Goal: Task Accomplishment & Management: Use online tool/utility

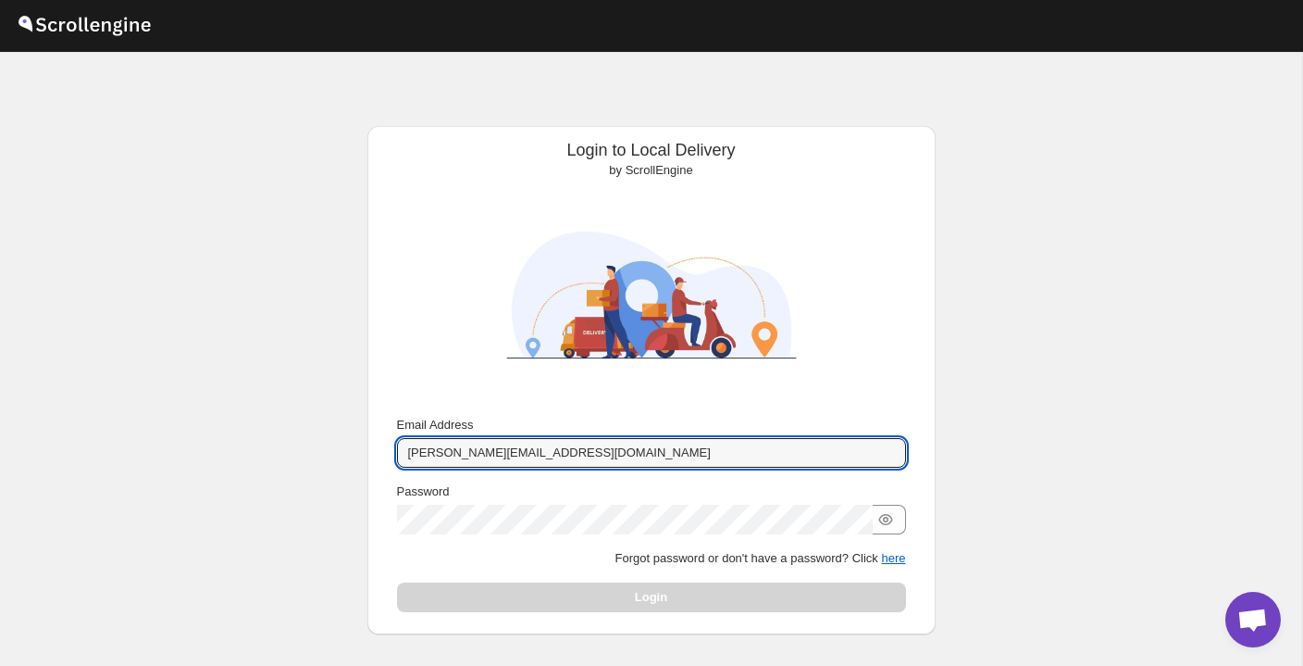
type input "[PERSON_NAME][EMAIL_ADDRESS][DOMAIN_NAME]"
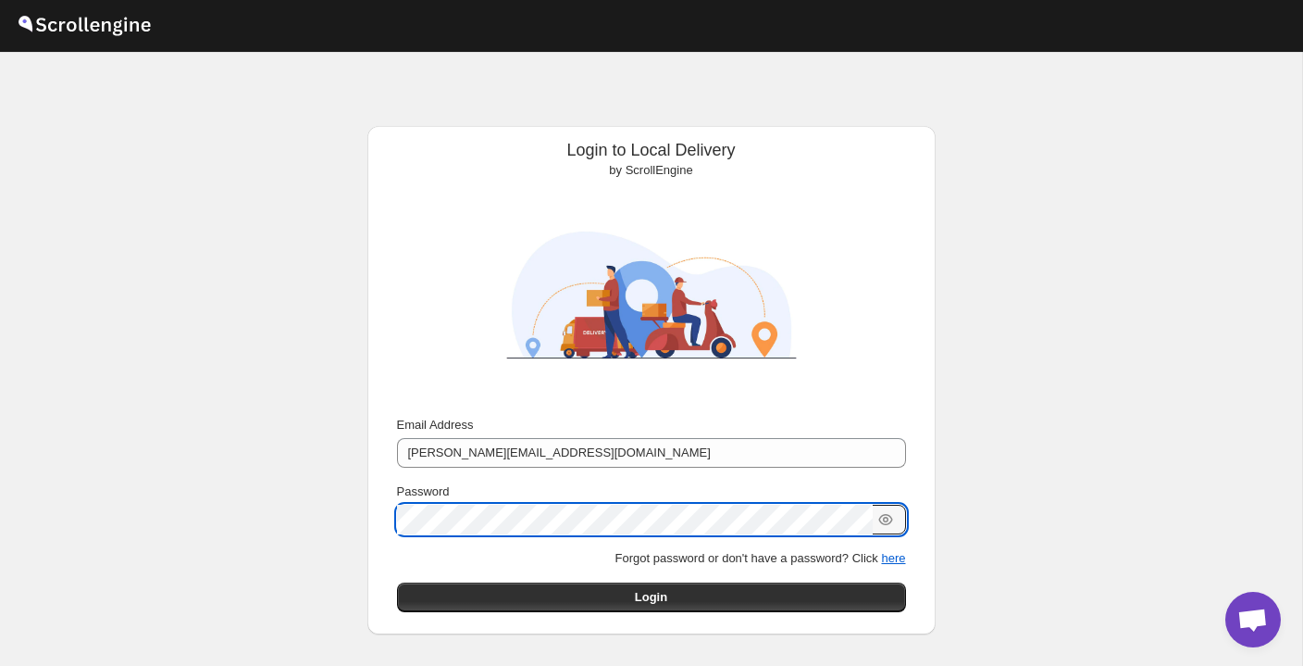
click at [420, 136] on button "Submit" at bounding box center [423, 135] width 53 height 19
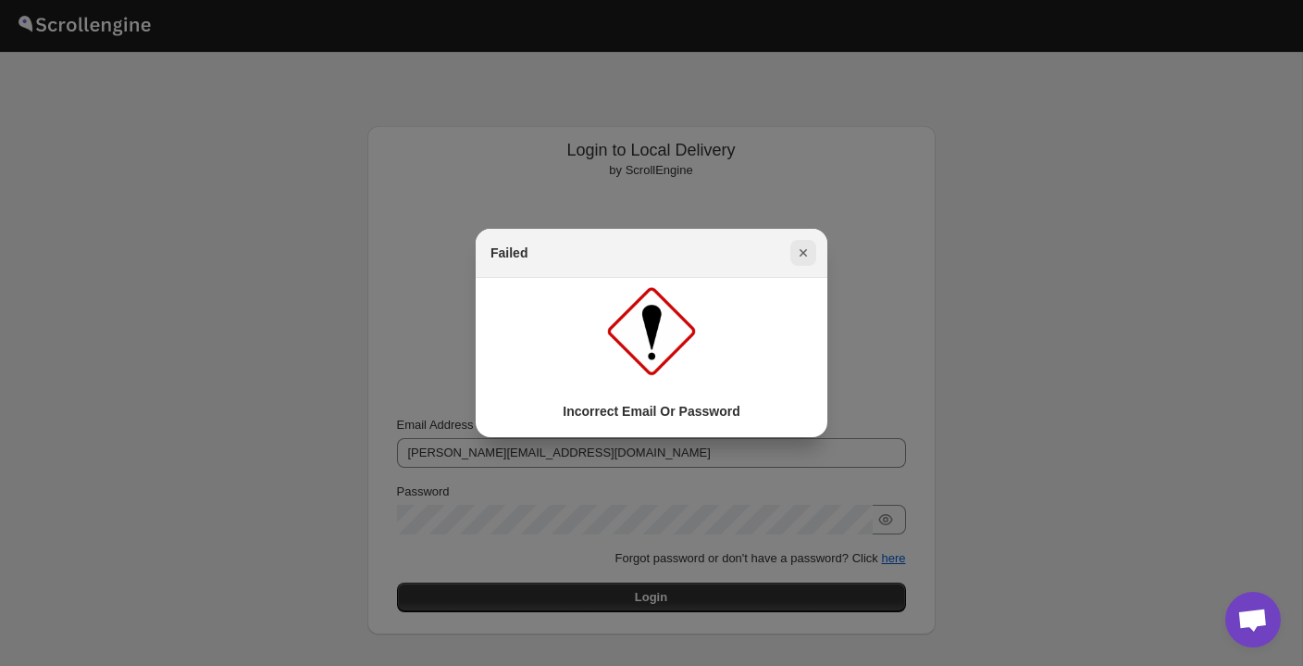
click at [809, 254] on icon "Close" at bounding box center [803, 252] width 19 height 19
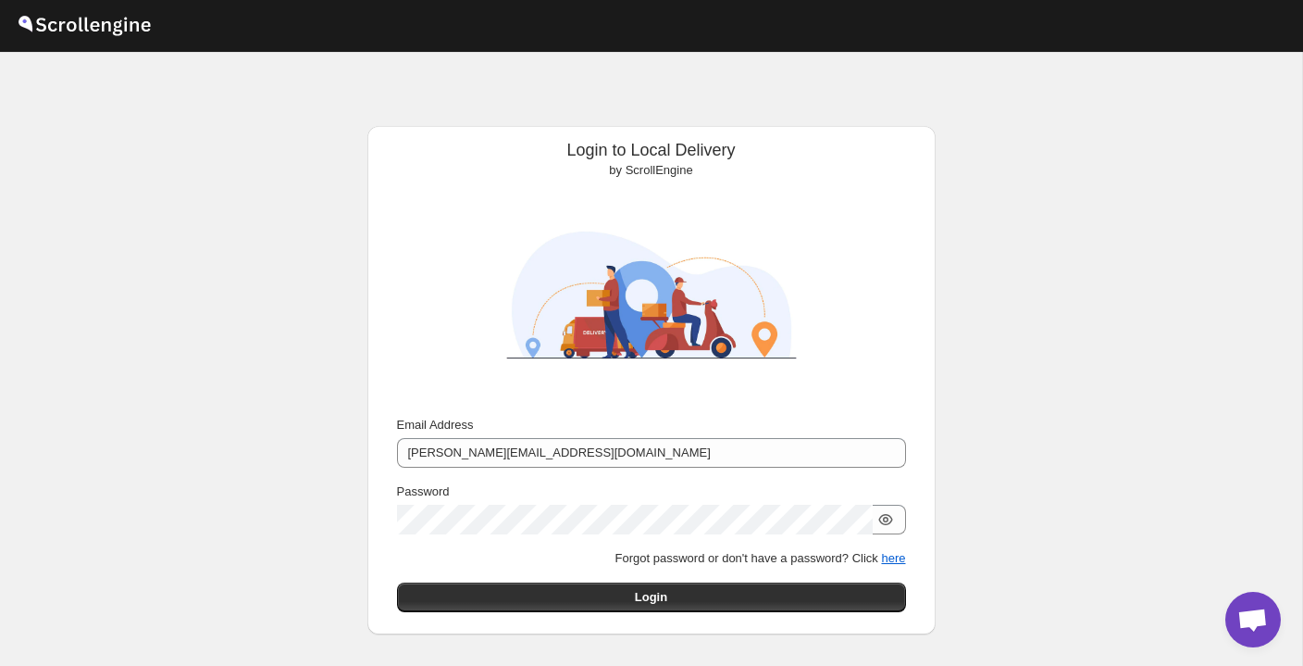
click at [888, 516] on icon "button" at bounding box center [886, 519] width 19 height 19
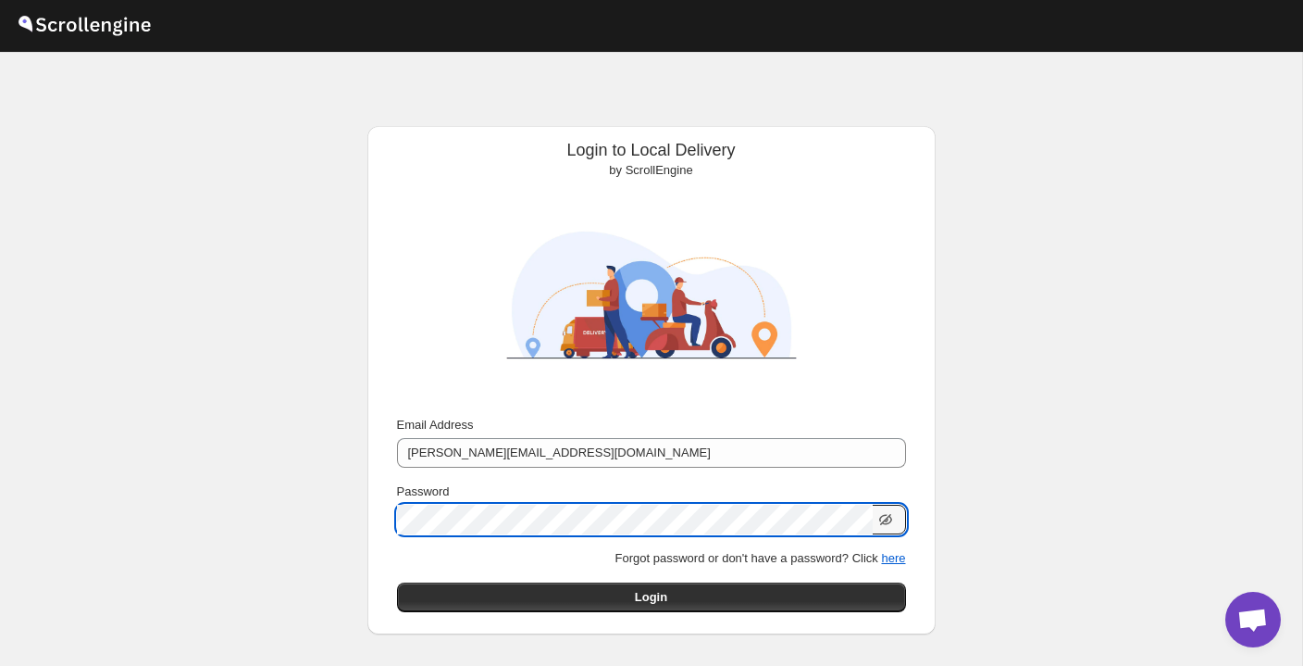
click at [420, 136] on button "Submit" at bounding box center [423, 135] width 53 height 19
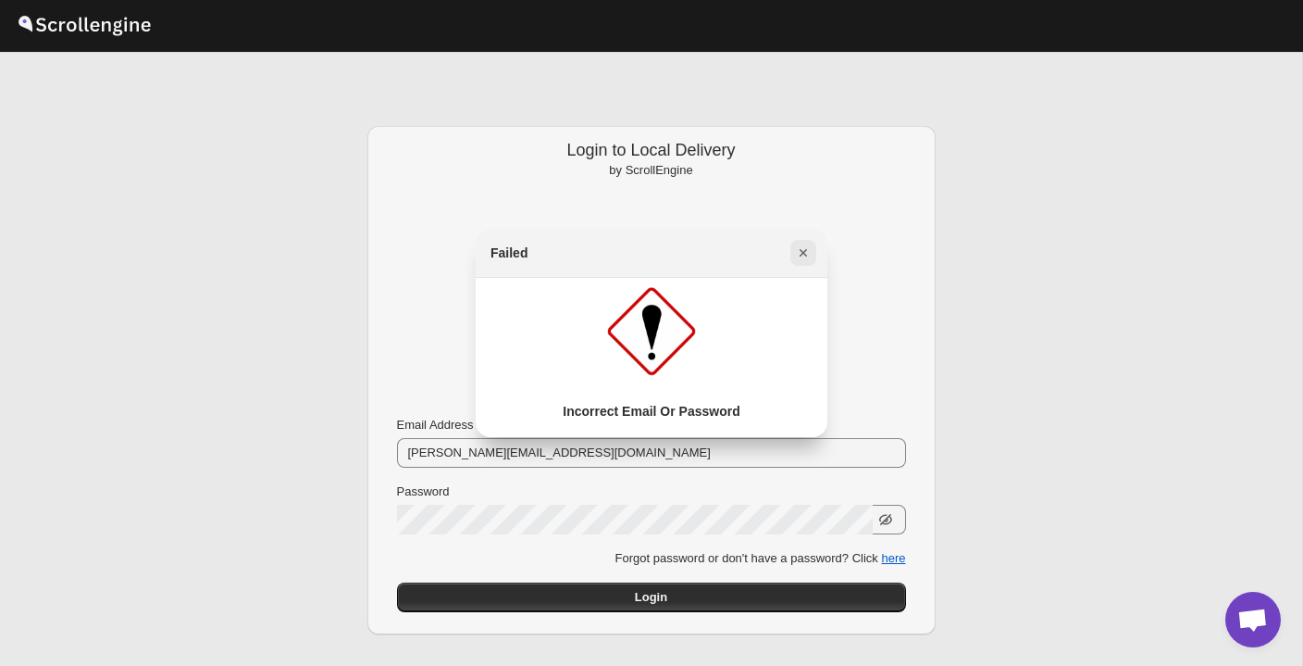
click at [800, 254] on icon "Close" at bounding box center [803, 252] width 19 height 19
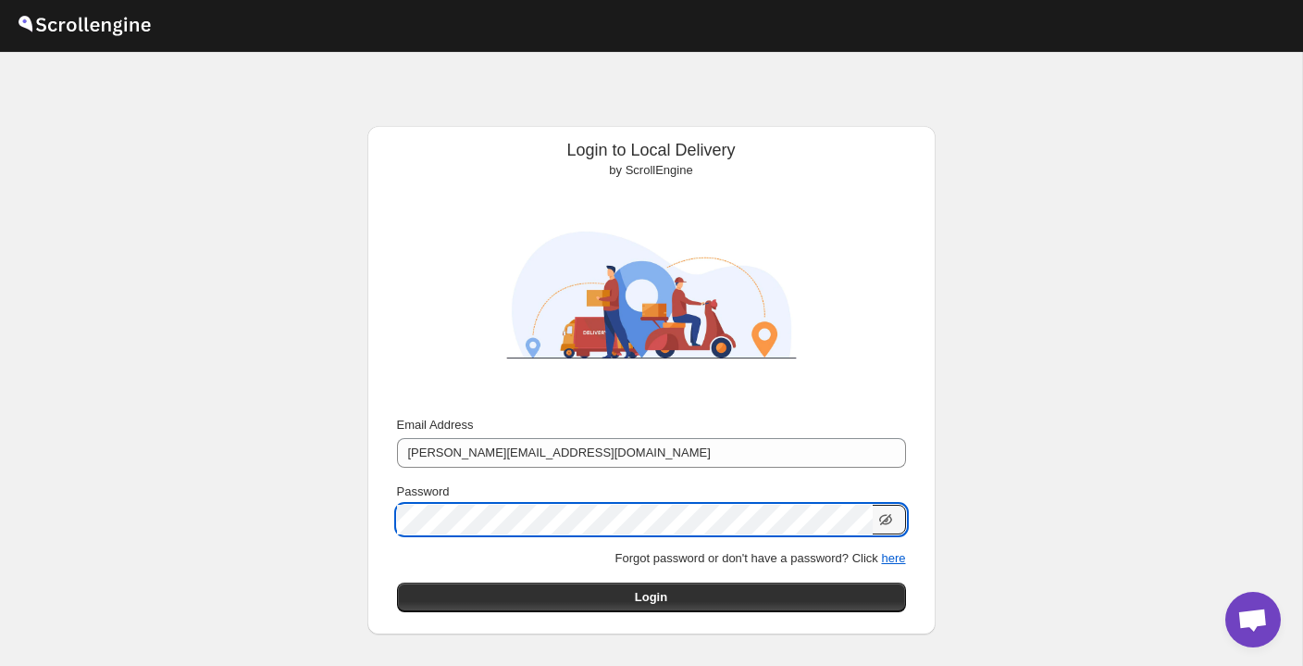
click at [420, 136] on button "Submit" at bounding box center [423, 135] width 53 height 19
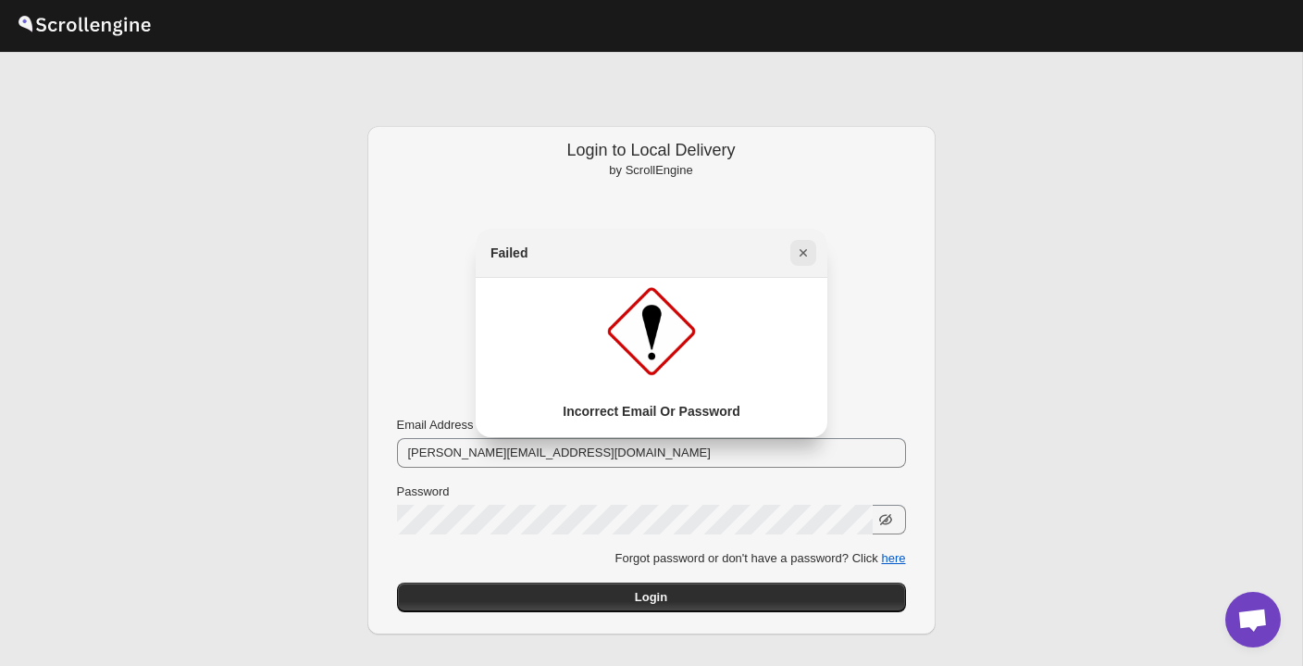
click at [806, 249] on icon "Close" at bounding box center [803, 252] width 19 height 19
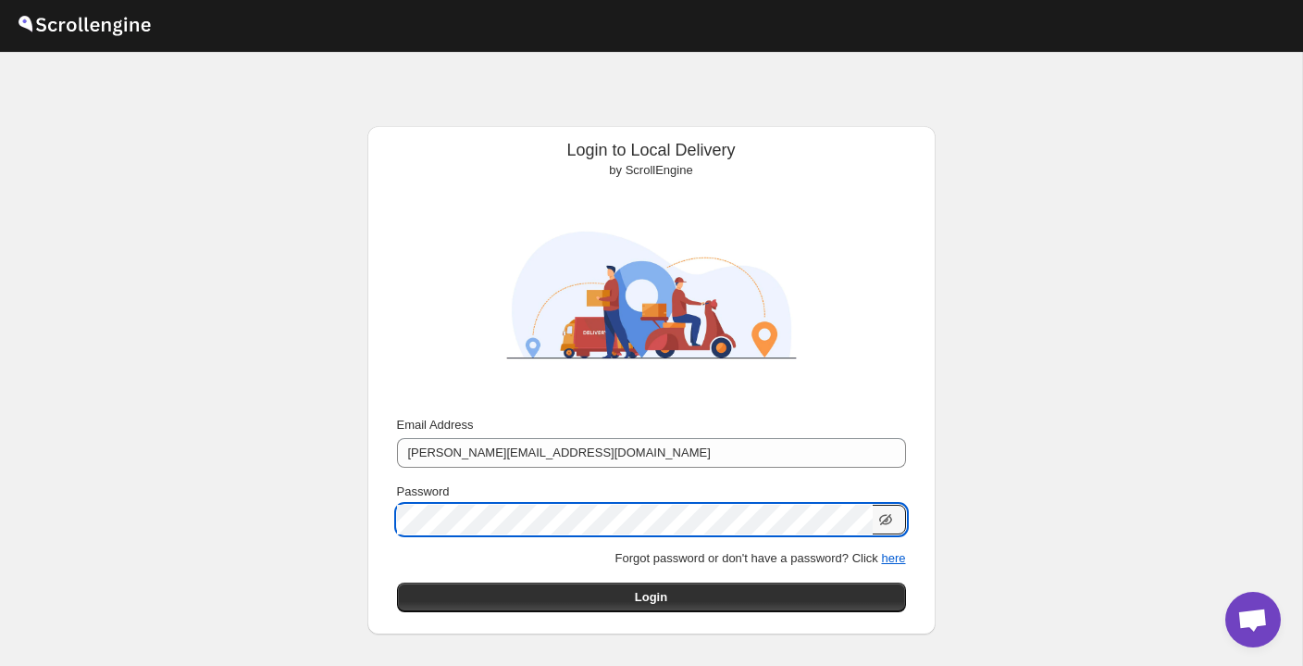
click at [420, 136] on button "Submit" at bounding box center [423, 135] width 53 height 19
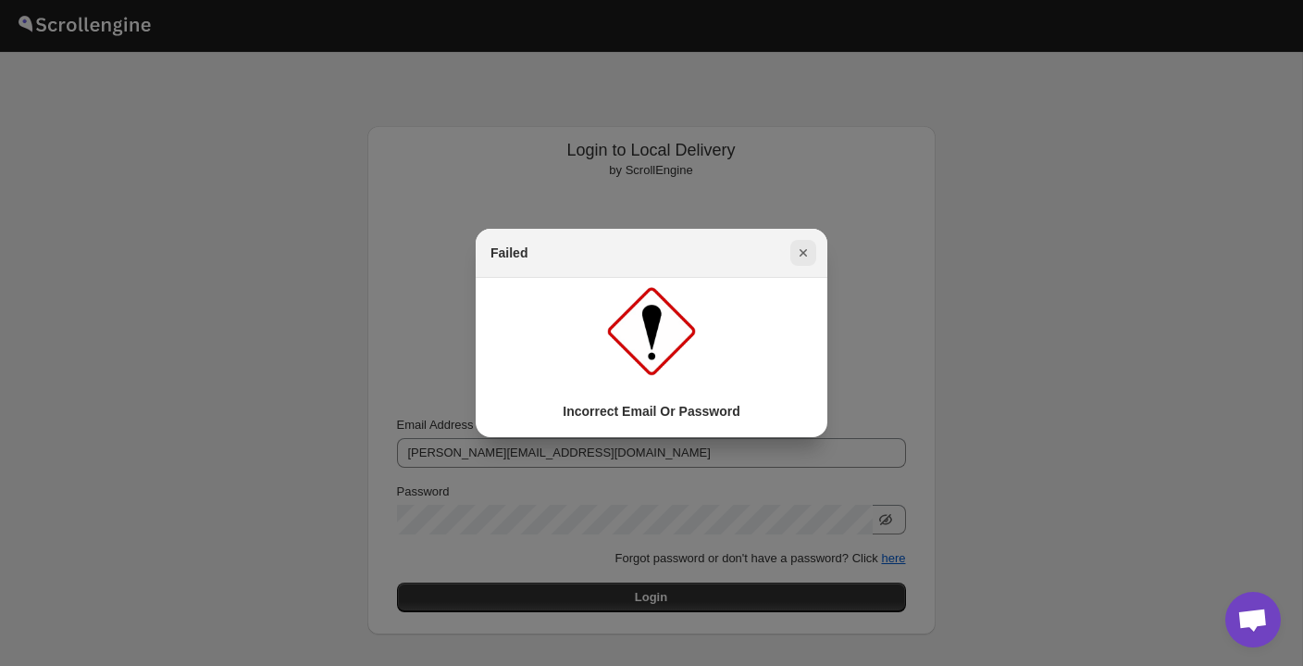
click at [804, 256] on icon "Close" at bounding box center [803, 252] width 19 height 19
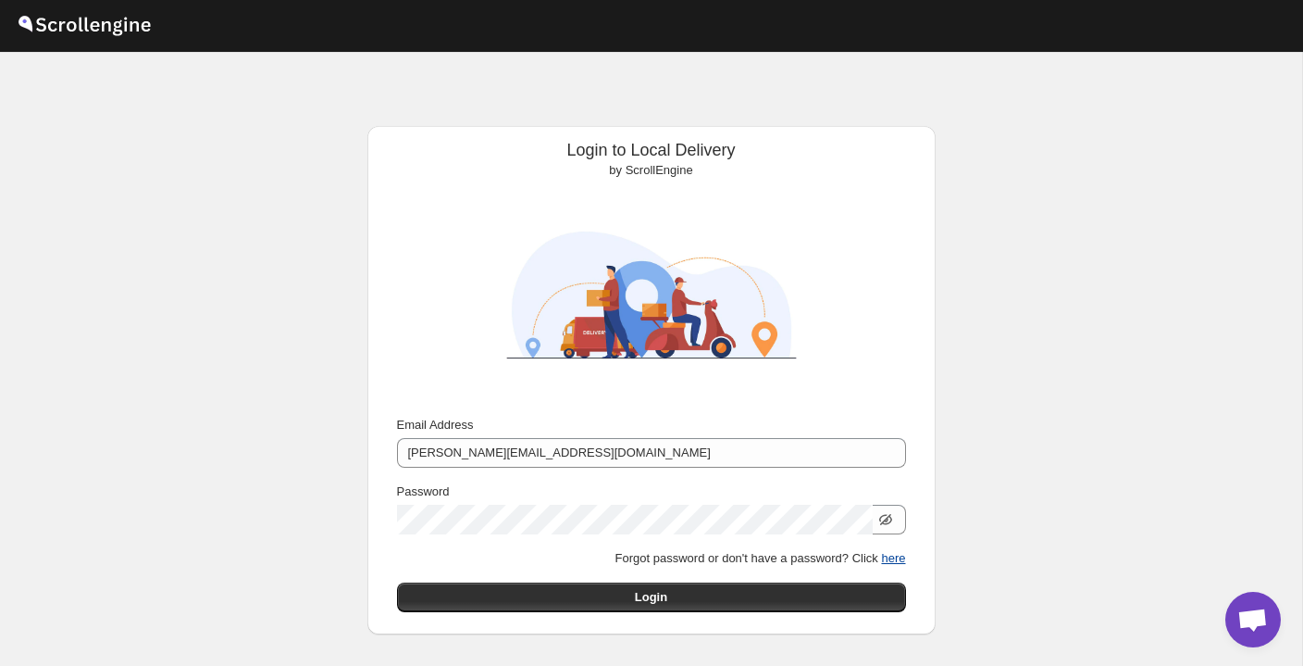
click at [892, 555] on button "here" at bounding box center [893, 558] width 24 height 14
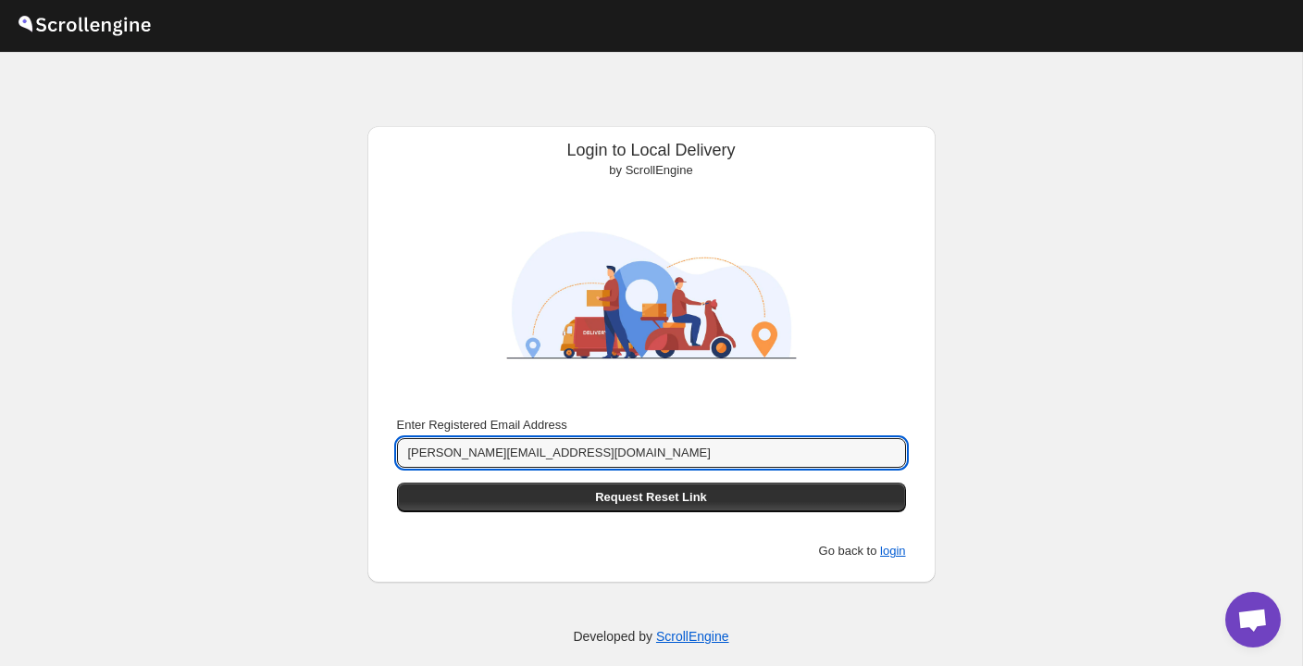
click at [743, 528] on div "Enter Registered Email Address [PERSON_NAME][EMAIL_ADDRESS][DOMAIN_NAME] Reques…" at bounding box center [651, 488] width 509 height 144
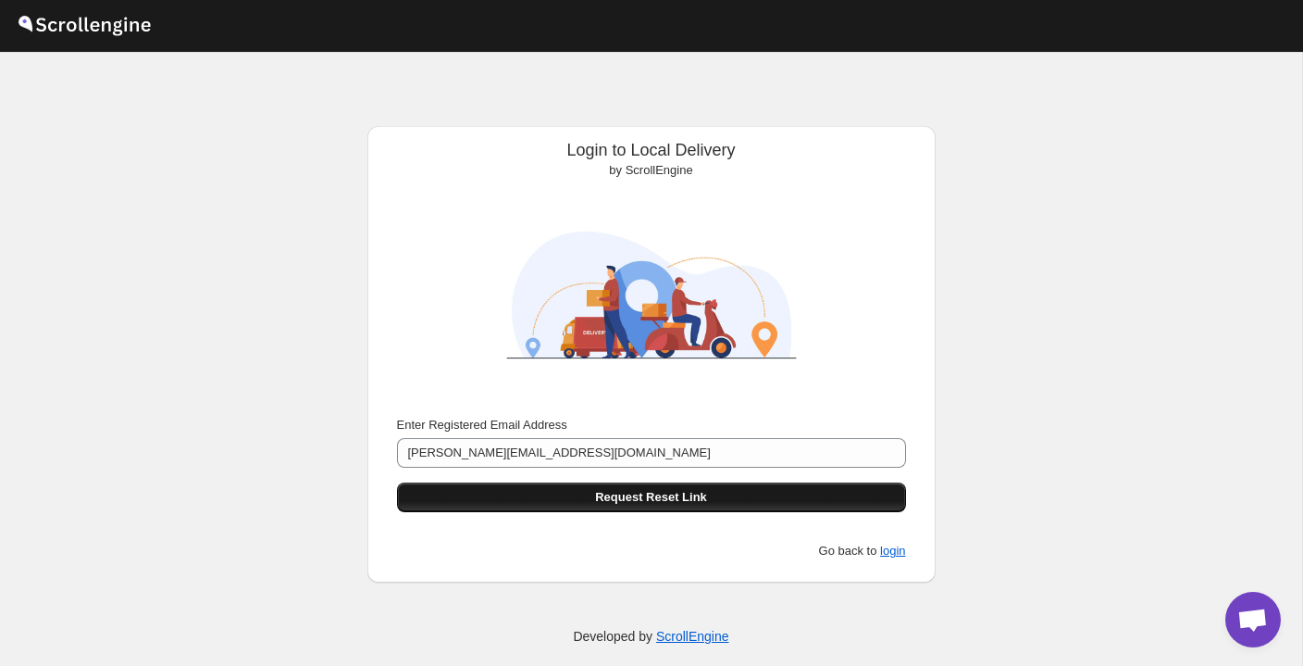
click at [790, 494] on button "Request Reset Link" at bounding box center [651, 497] width 509 height 30
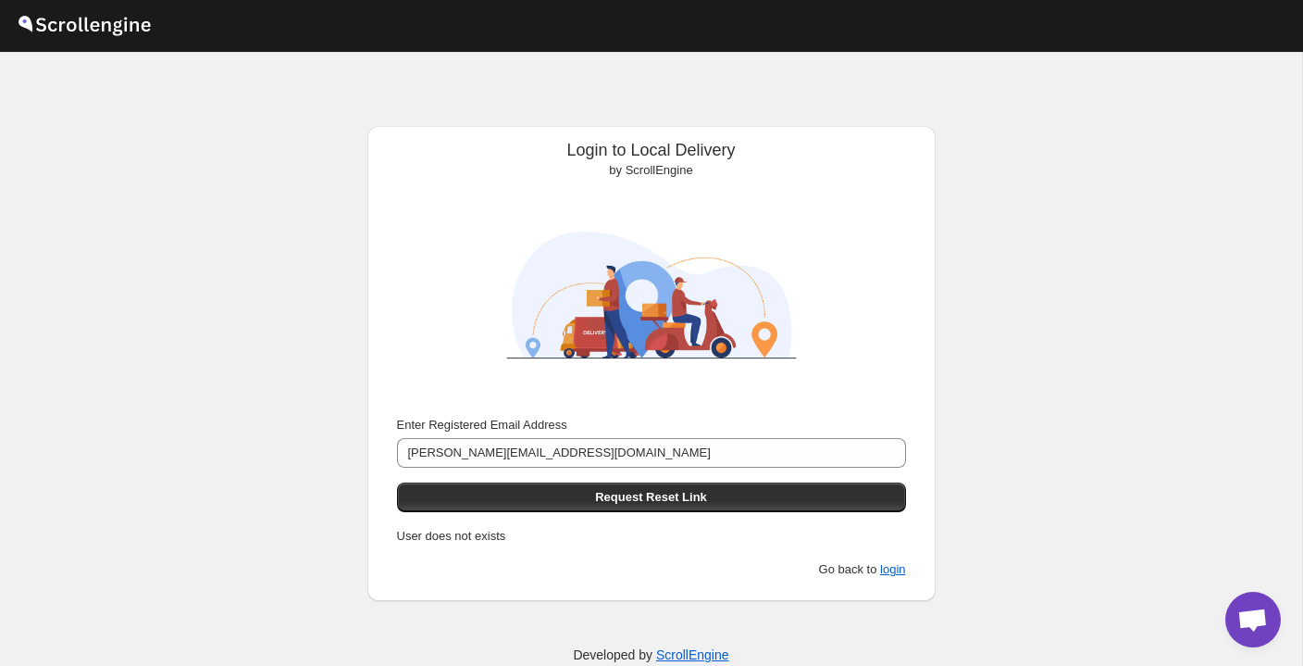
click at [842, 368] on div at bounding box center [651, 290] width 539 height 236
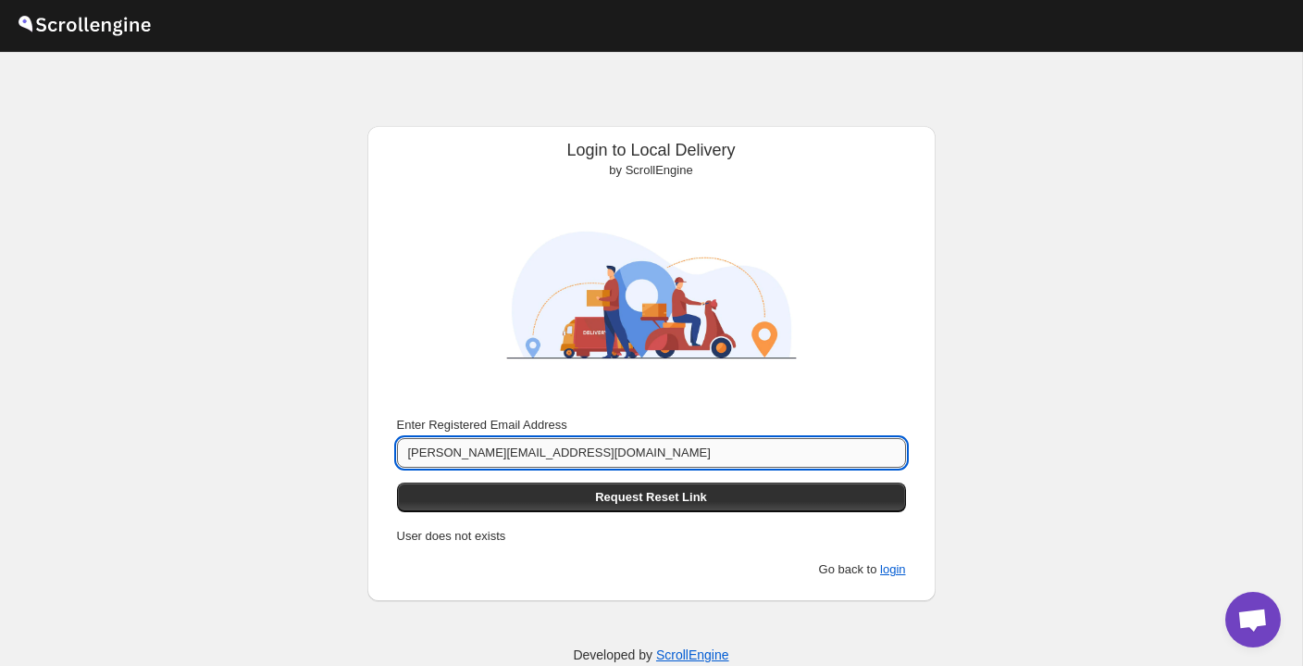
click at [712, 457] on input "[PERSON_NAME][EMAIL_ADDRESS][DOMAIN_NAME]" at bounding box center [651, 453] width 509 height 30
click at [893, 356] on div at bounding box center [651, 290] width 539 height 236
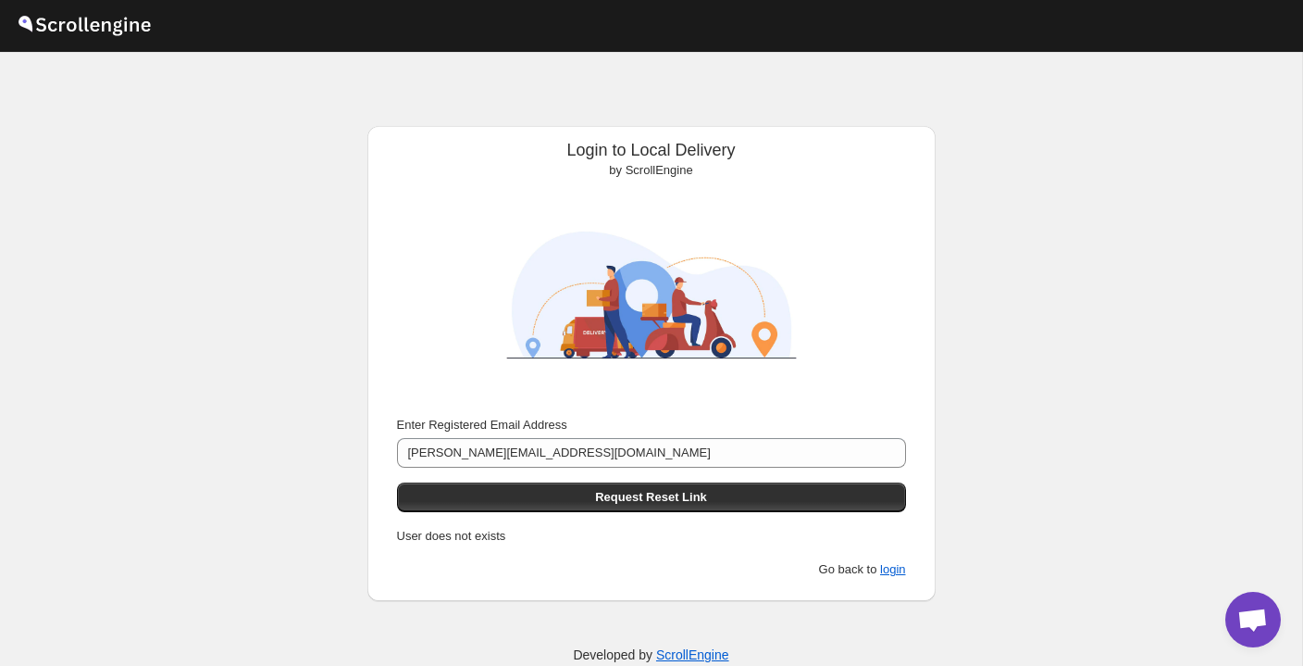
click at [642, 527] on p "User does not exists" at bounding box center [651, 536] width 509 height 19
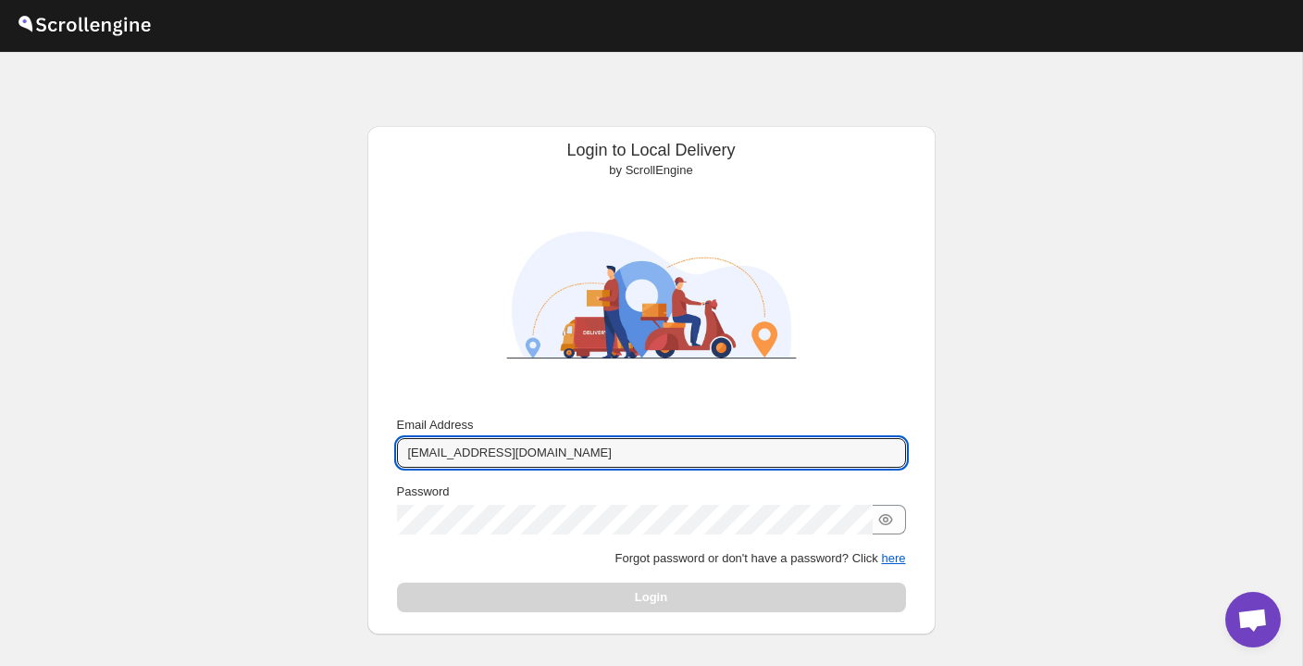
type input "[EMAIL_ADDRESS][DOMAIN_NAME]"
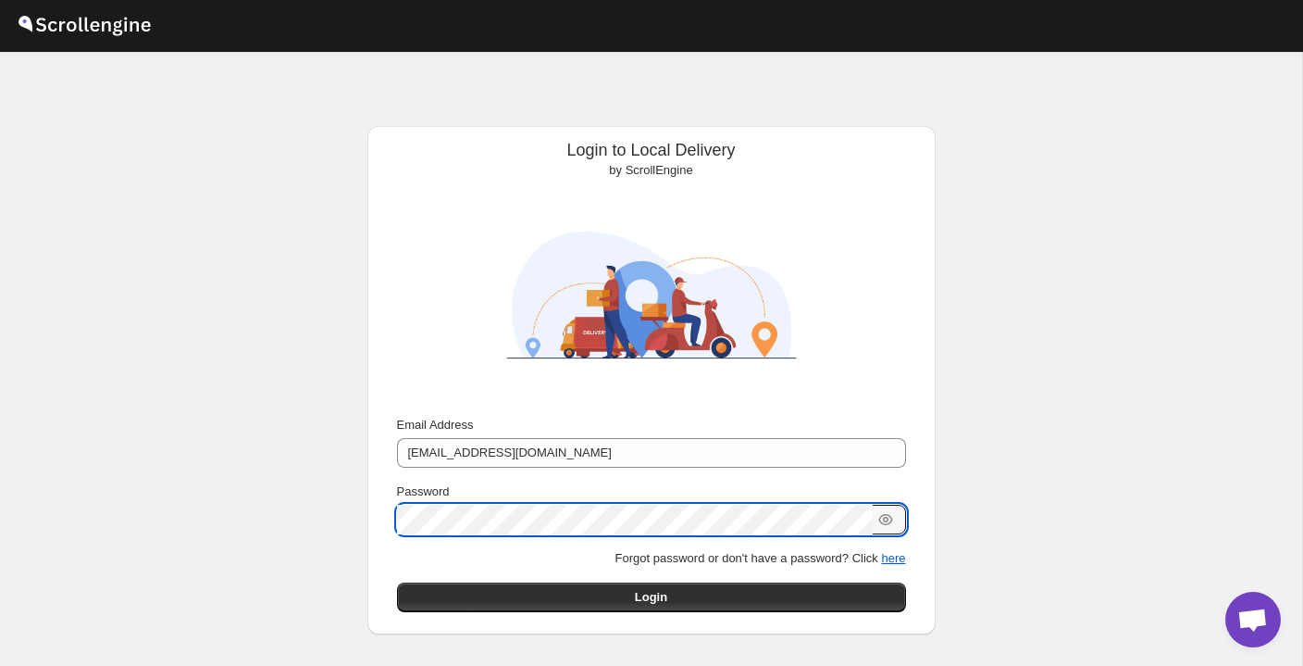
click at [420, 136] on button "Submit" at bounding box center [423, 135] width 53 height 19
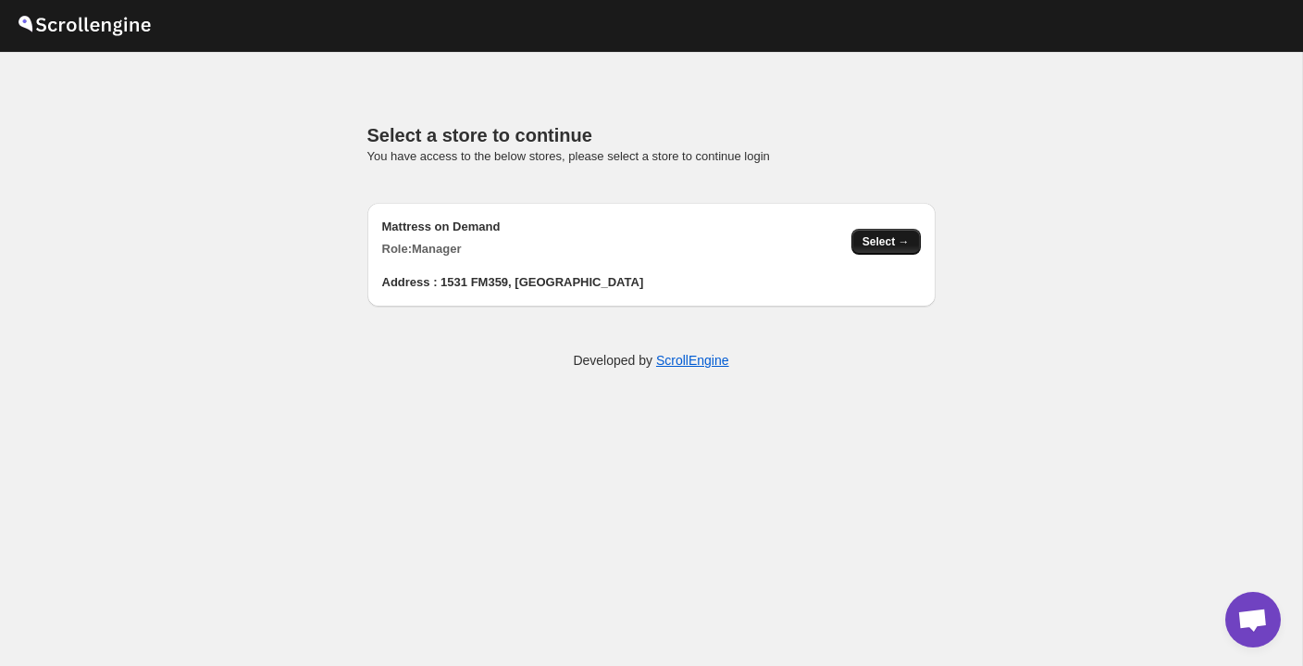
click at [889, 232] on button "Select →" at bounding box center [886, 242] width 69 height 26
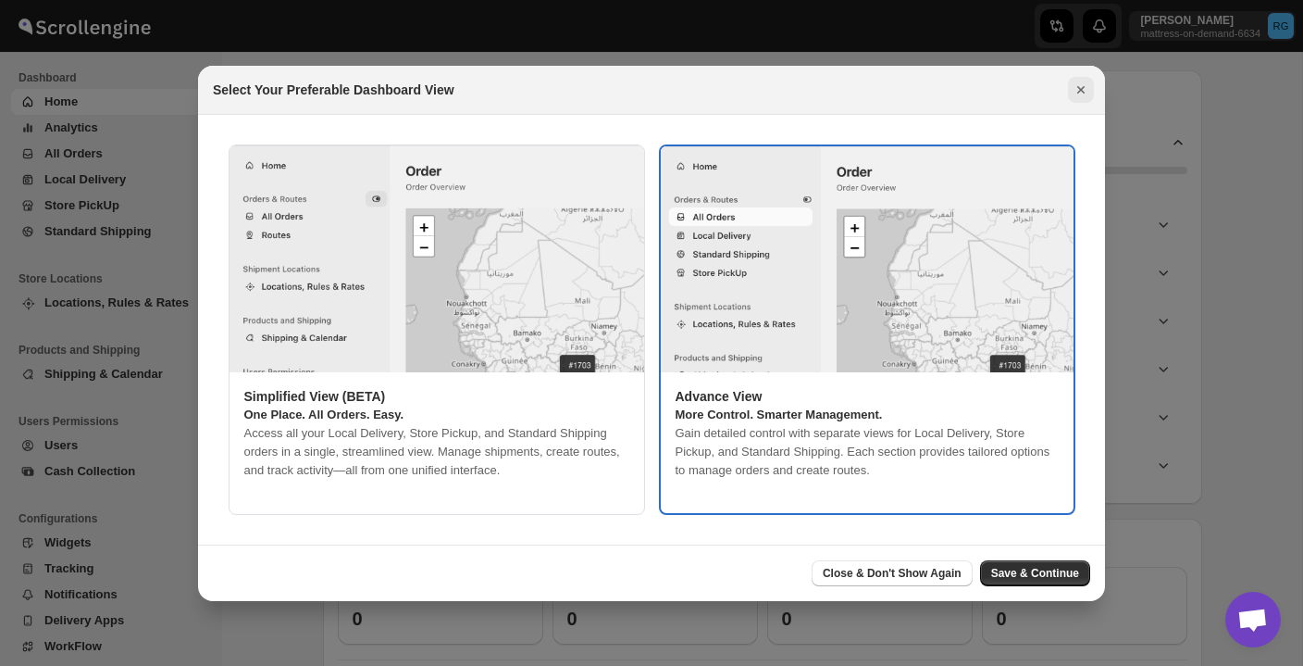
click at [1087, 94] on icon "Close" at bounding box center [1081, 90] width 19 height 19
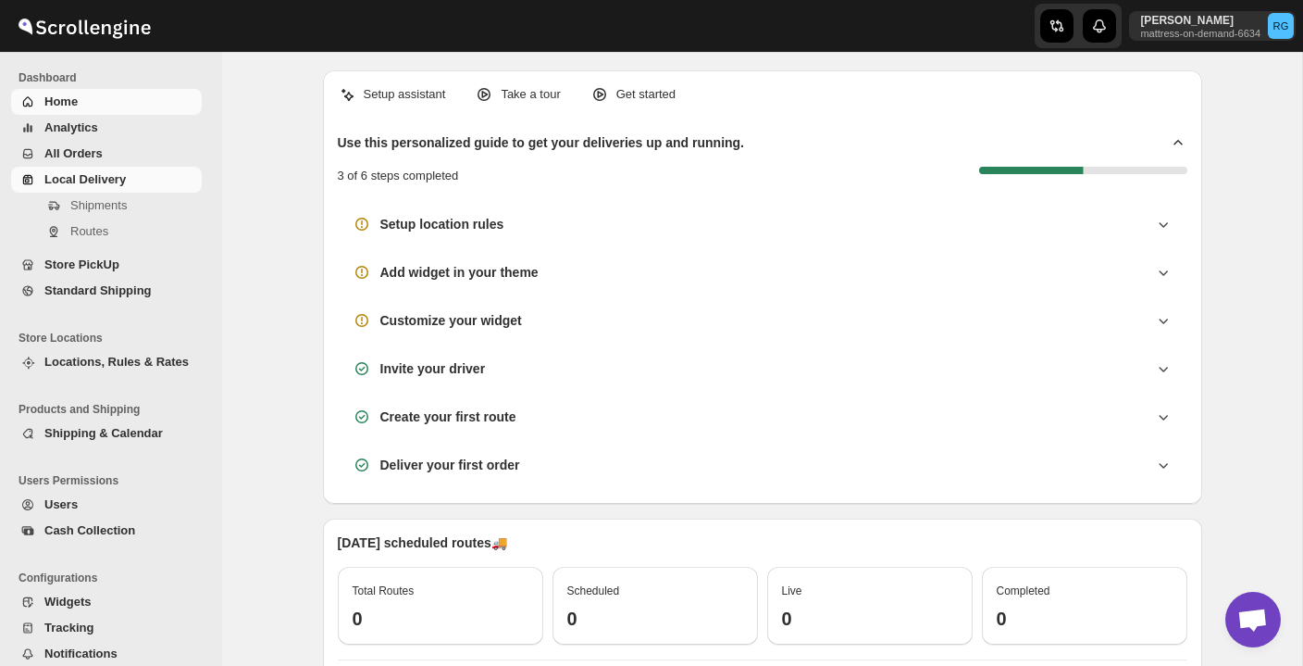
click at [99, 178] on span "Local Delivery" at bounding box center [84, 179] width 81 height 14
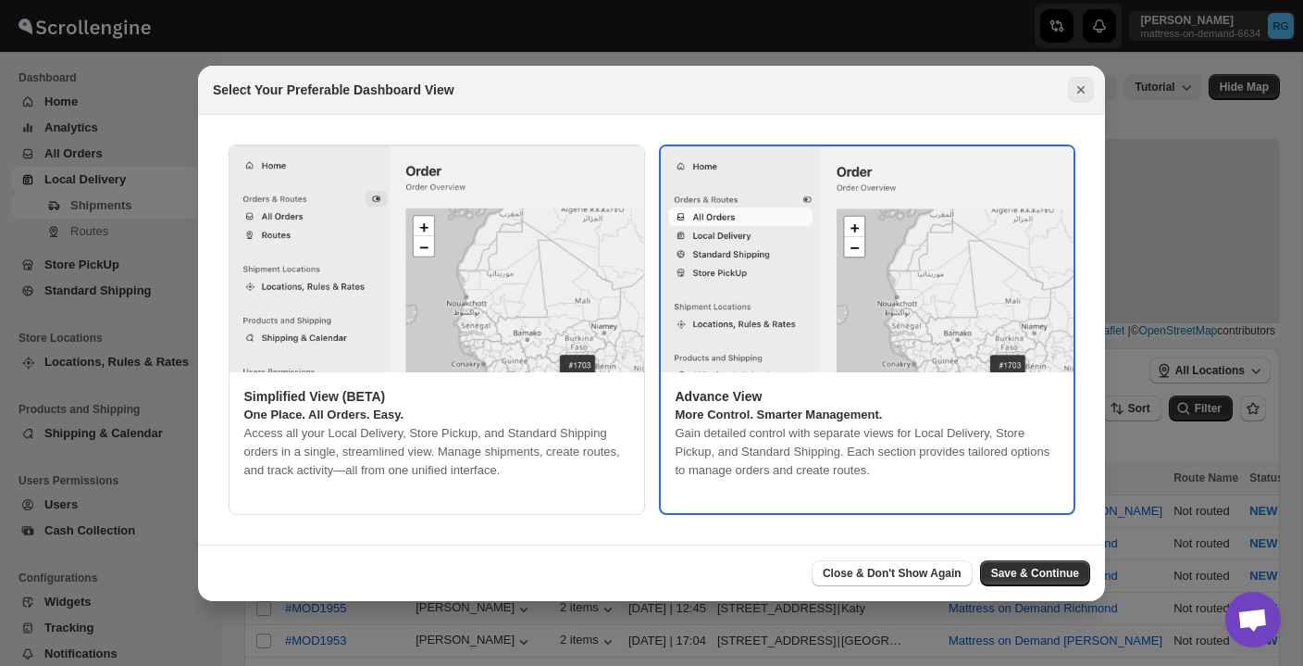
click at [1081, 93] on icon "Close" at bounding box center [1081, 90] width 19 height 19
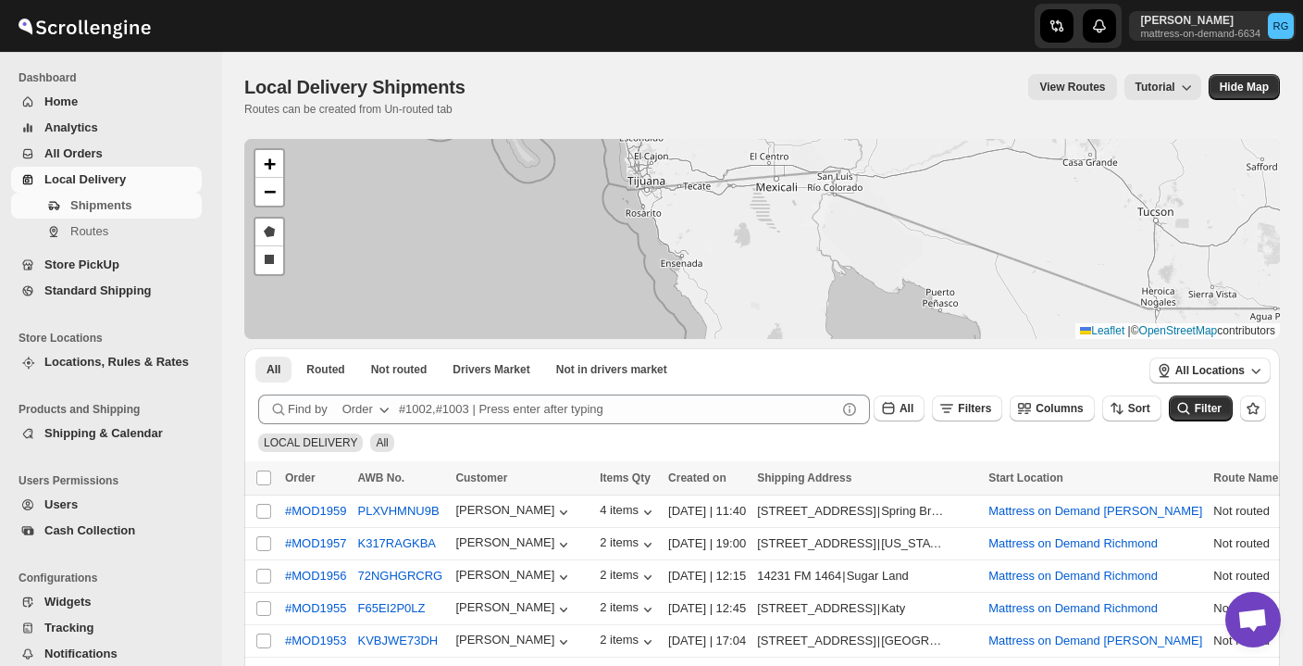
click at [128, 176] on span "Local Delivery" at bounding box center [121, 179] width 154 height 19
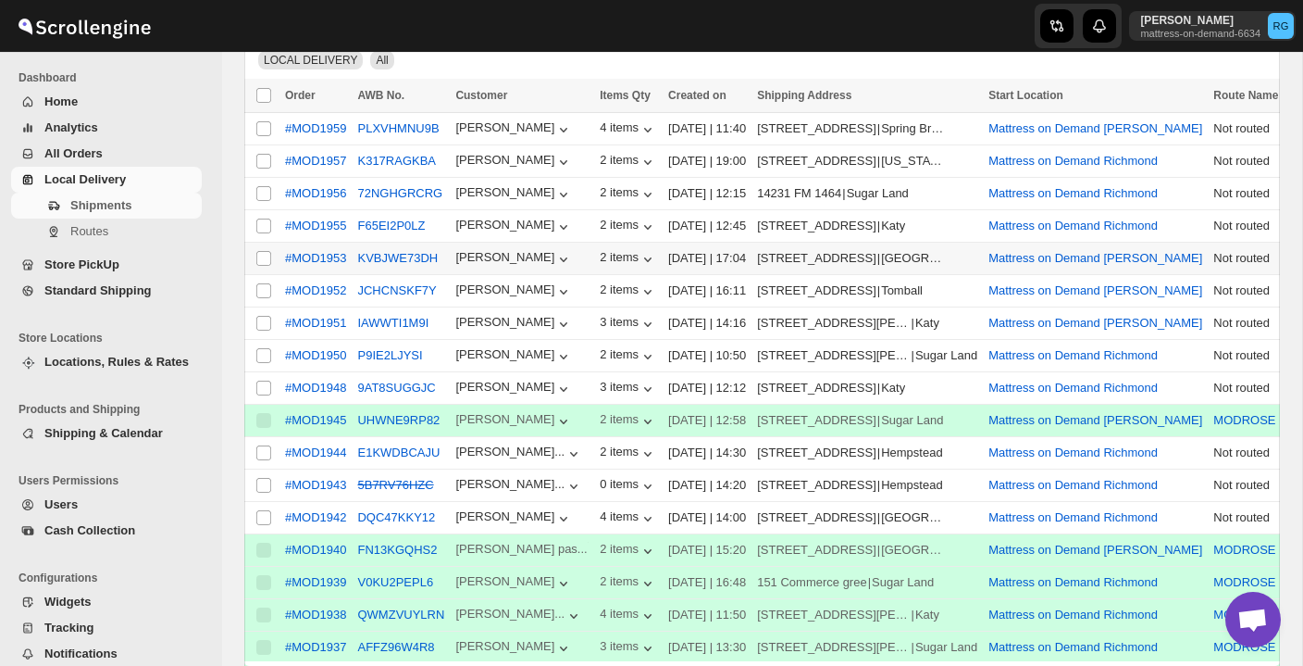
scroll to position [384, 0]
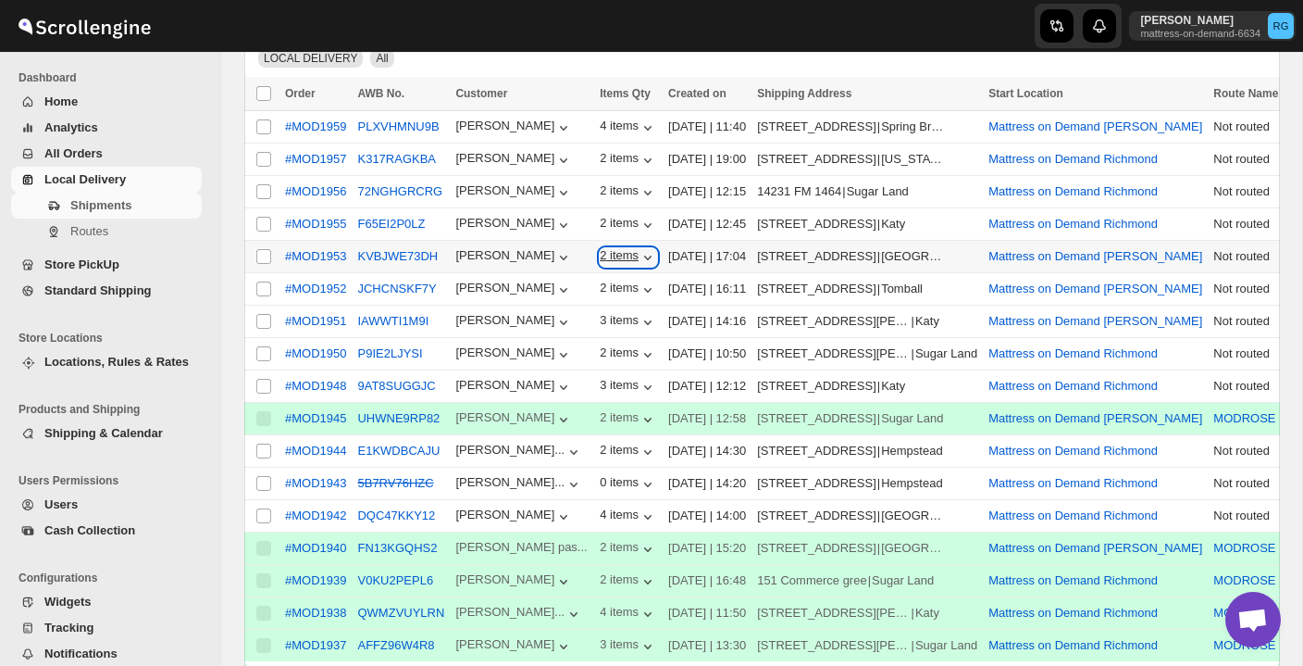
click at [613, 256] on div "2 items" at bounding box center [628, 257] width 57 height 19
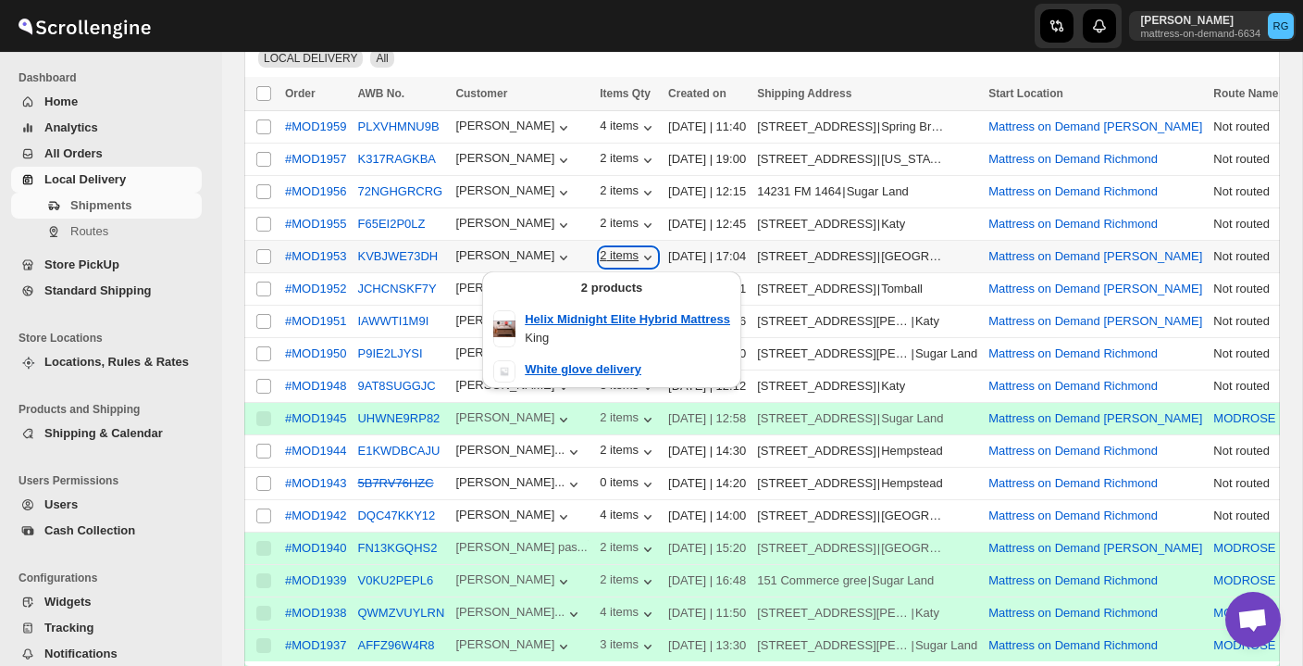
click at [612, 256] on div "2 items" at bounding box center [628, 257] width 57 height 19
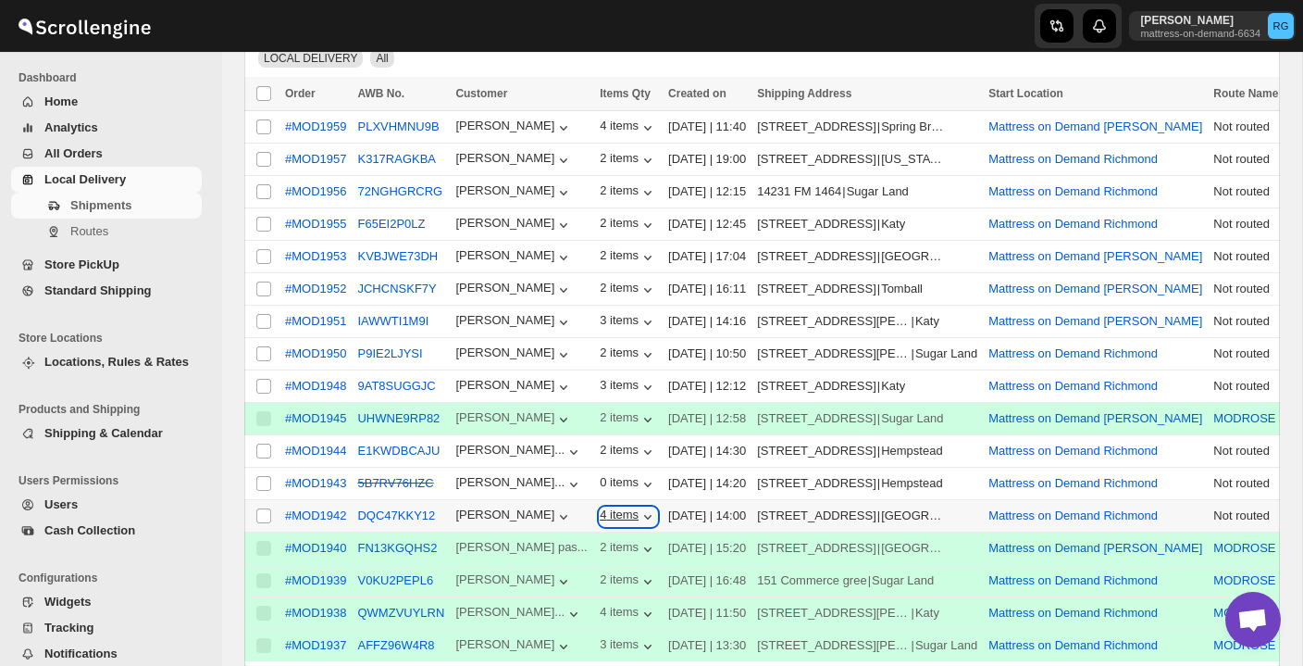
click at [600, 510] on div "4 items" at bounding box center [628, 516] width 57 height 19
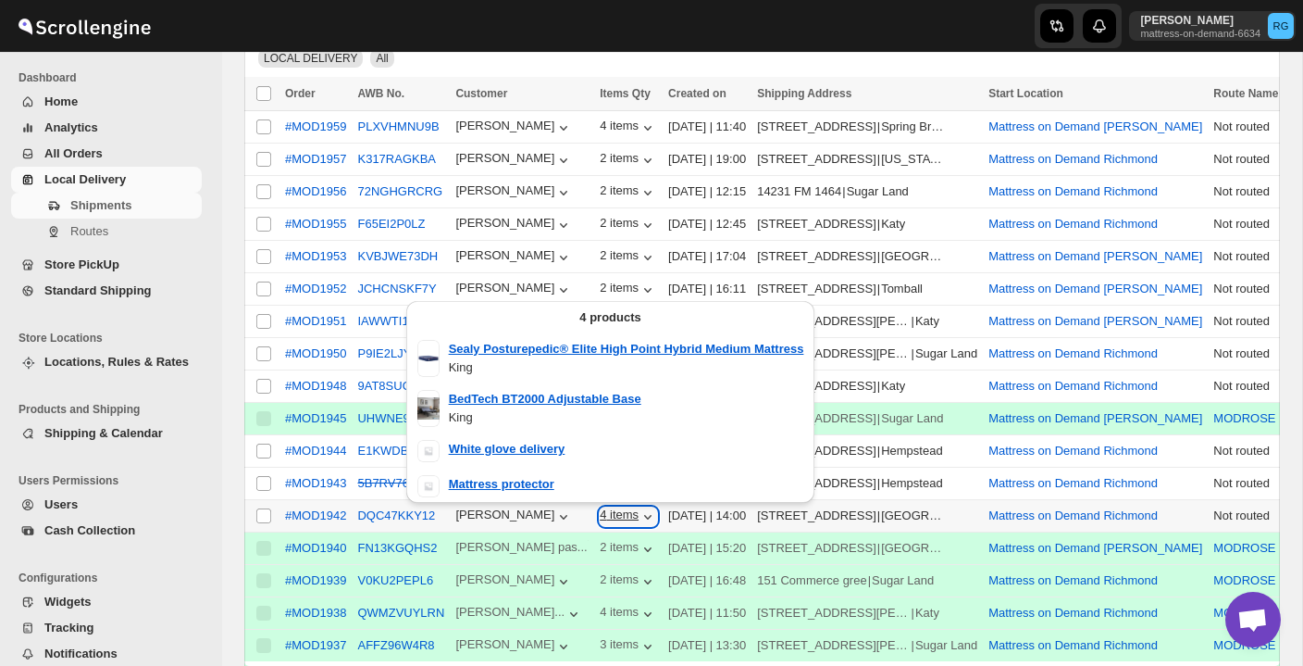
click at [600, 510] on div "4 items" at bounding box center [628, 516] width 57 height 19
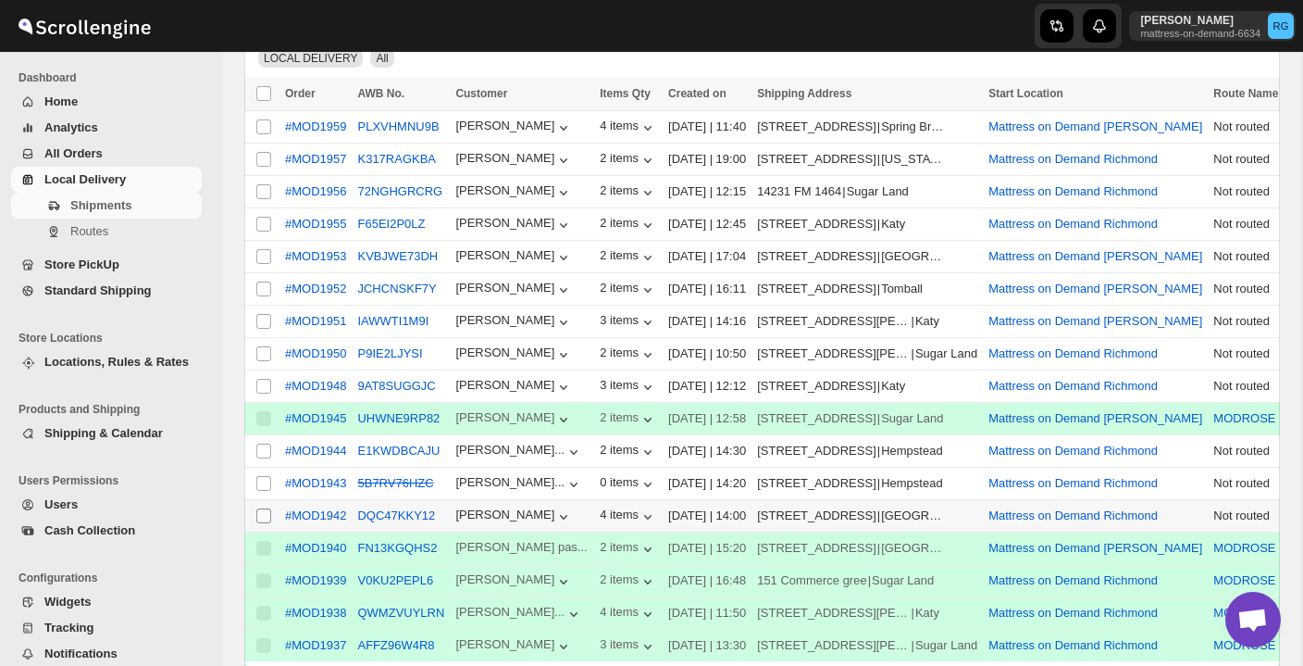
click at [264, 513] on input "Select shipment" at bounding box center [263, 515] width 15 height 15
checkbox input "true"
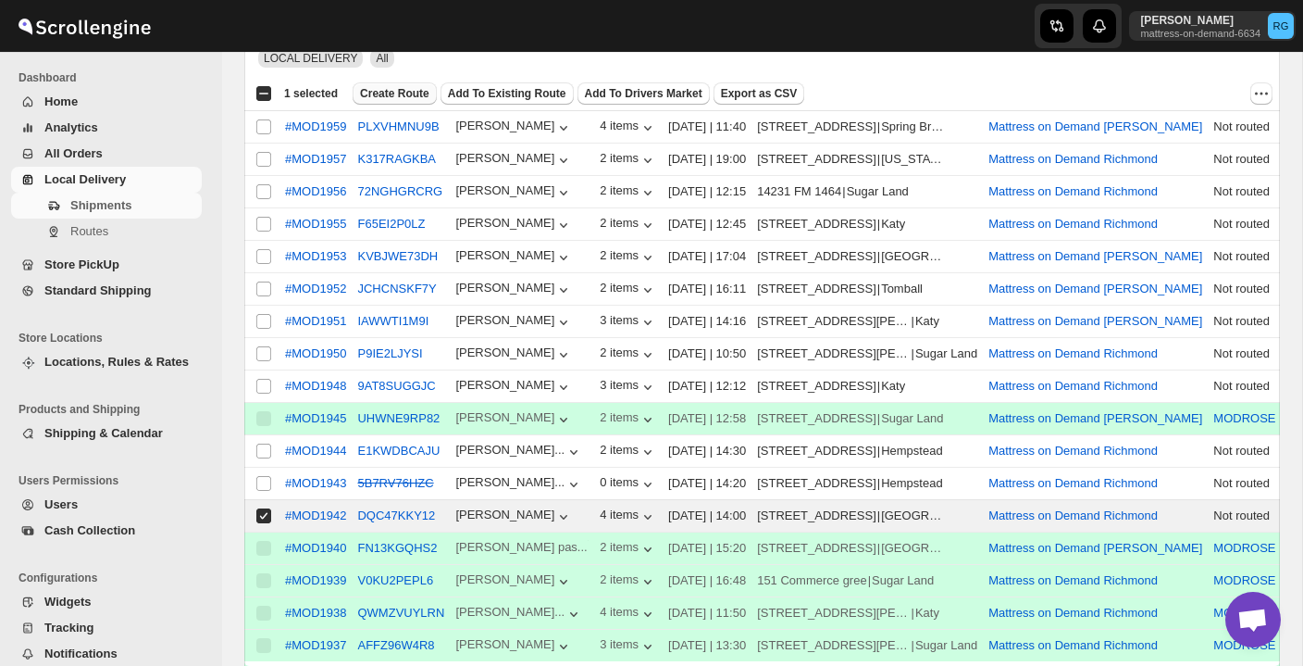
click at [395, 92] on span "Create Route" at bounding box center [394, 93] width 69 height 15
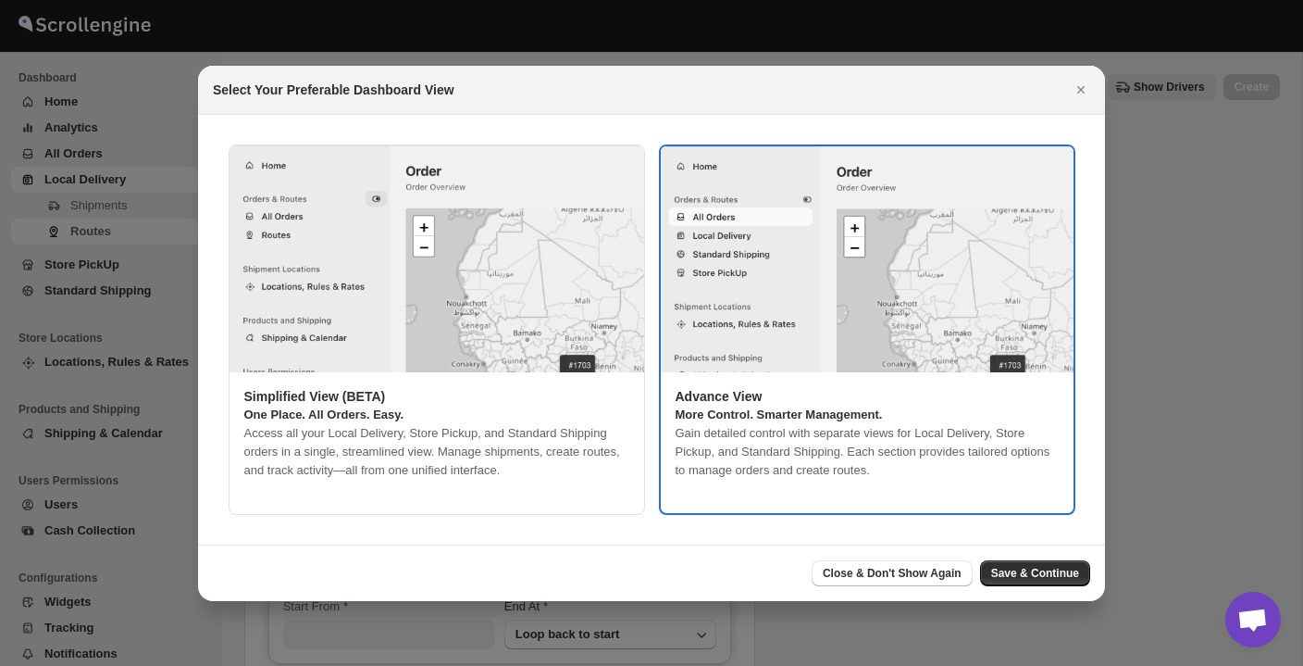
type input "Mattress on Demand Richmond"
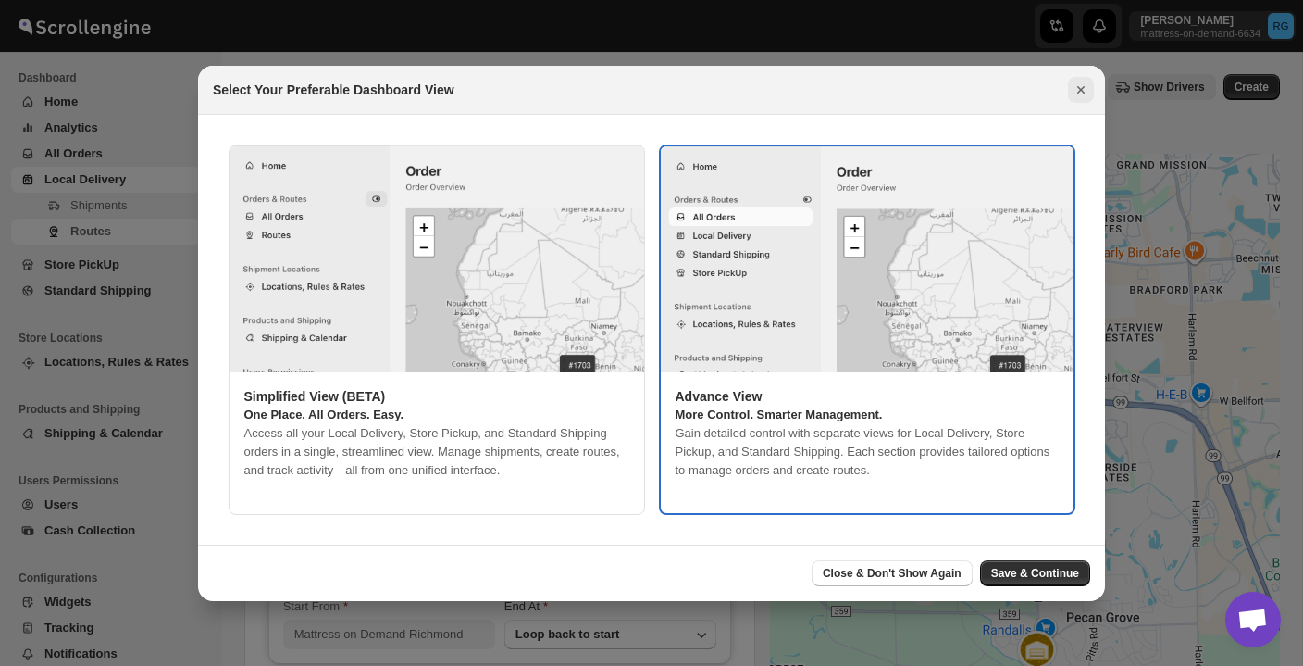
click at [1077, 91] on icon "Close" at bounding box center [1081, 90] width 19 height 19
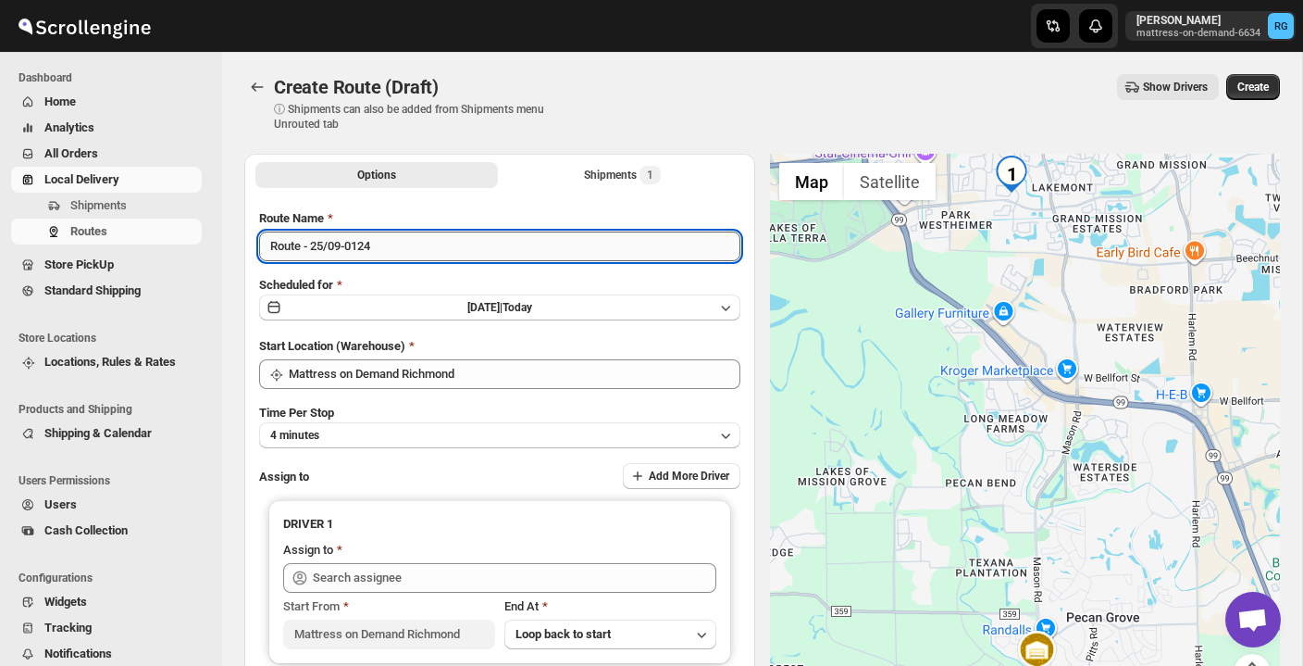
click at [515, 240] on input "Route - 25/09-0124" at bounding box center [499, 246] width 481 height 30
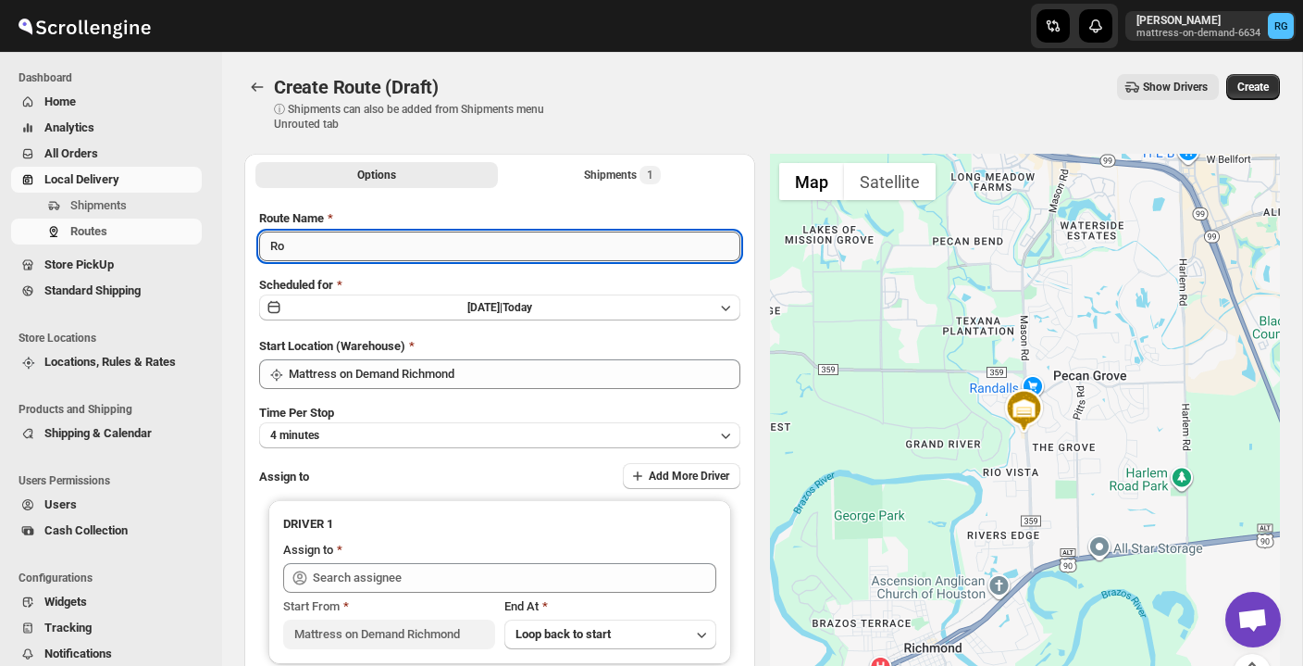
type input "R"
type input "MODROSE"
click at [529, 427] on button "4 minutes" at bounding box center [499, 435] width 481 height 26
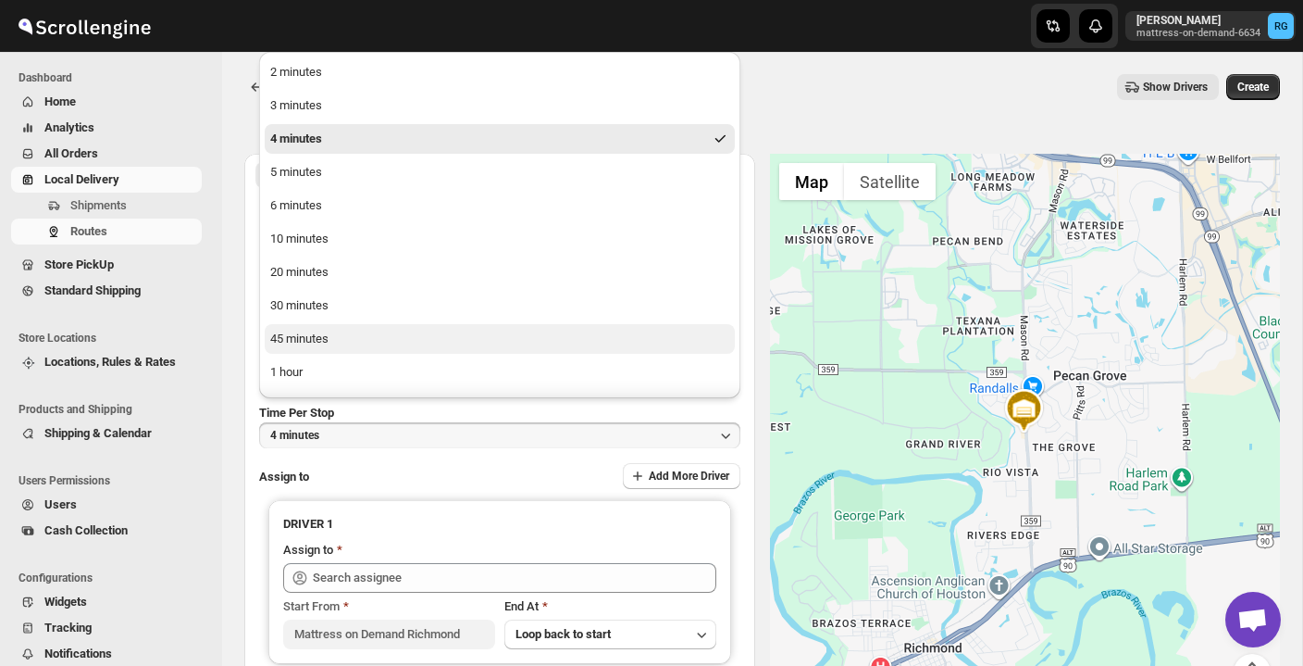
click at [485, 343] on button "45 minutes" at bounding box center [500, 339] width 470 height 30
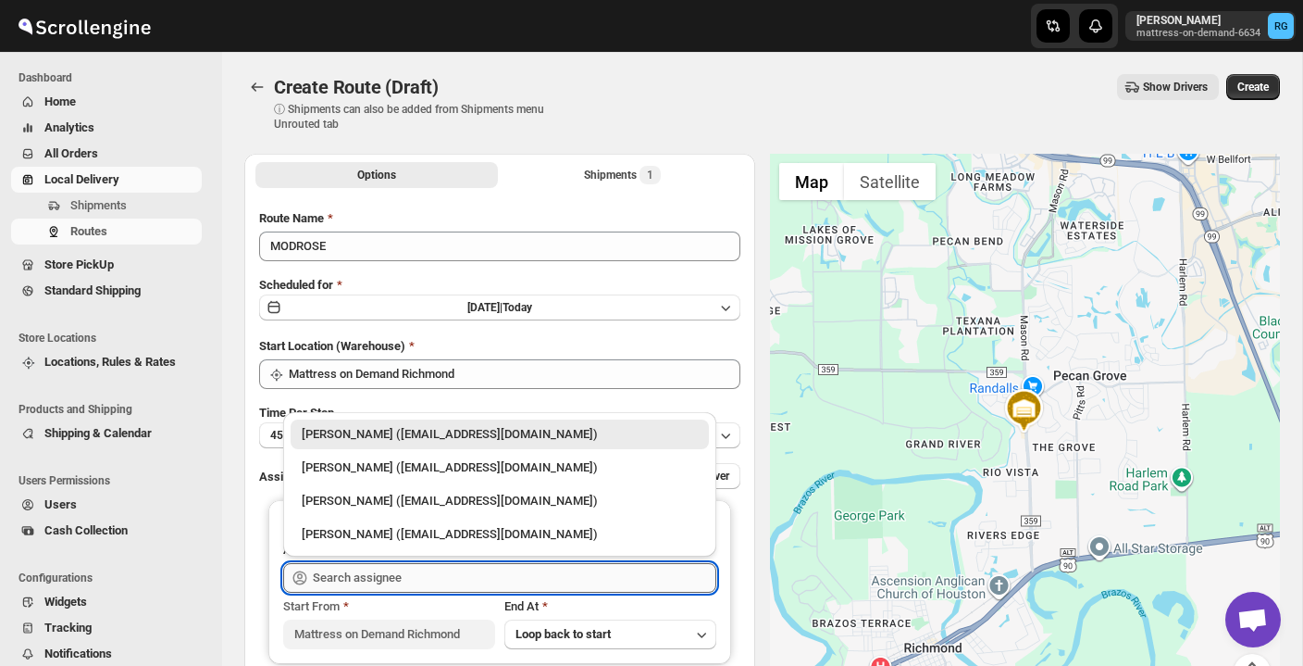
click at [474, 563] on input "text" at bounding box center [515, 578] width 404 height 30
click at [483, 466] on div "[PERSON_NAME] ([EMAIL_ADDRESS][DOMAIN_NAME])" at bounding box center [500, 467] width 396 height 19
type input "[PERSON_NAME] ([EMAIL_ADDRESS][DOMAIN_NAME])"
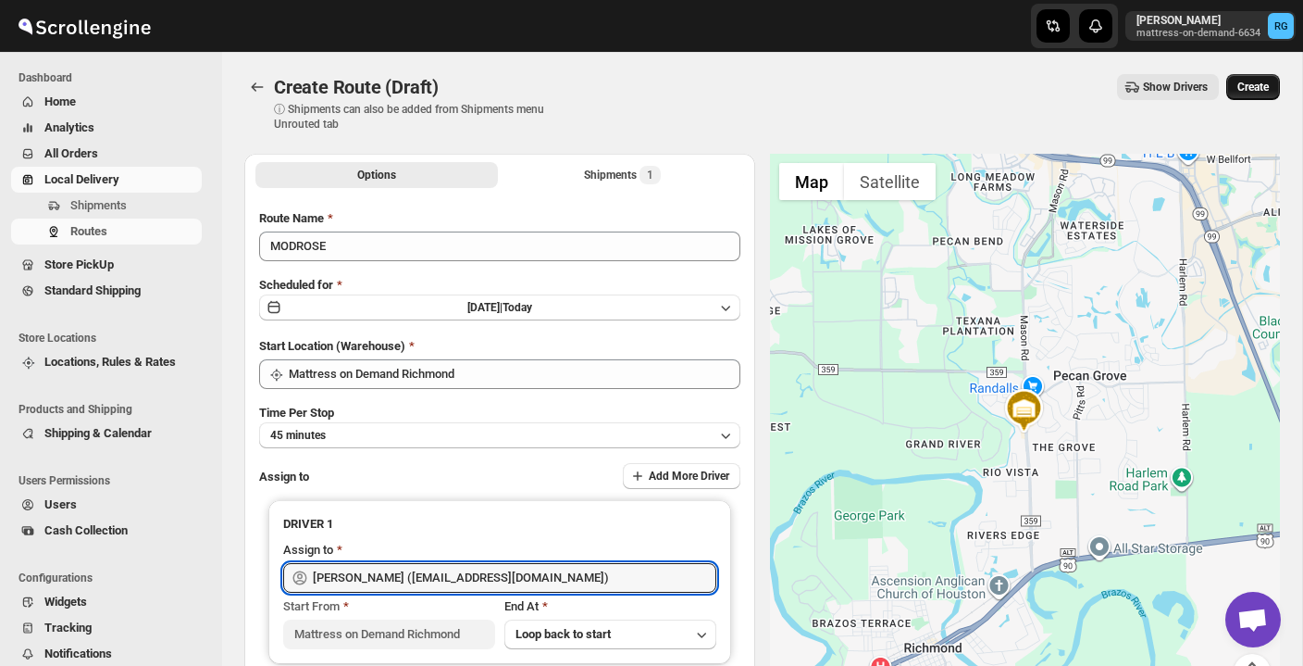
click at [1248, 93] on span "Create" at bounding box center [1253, 87] width 31 height 15
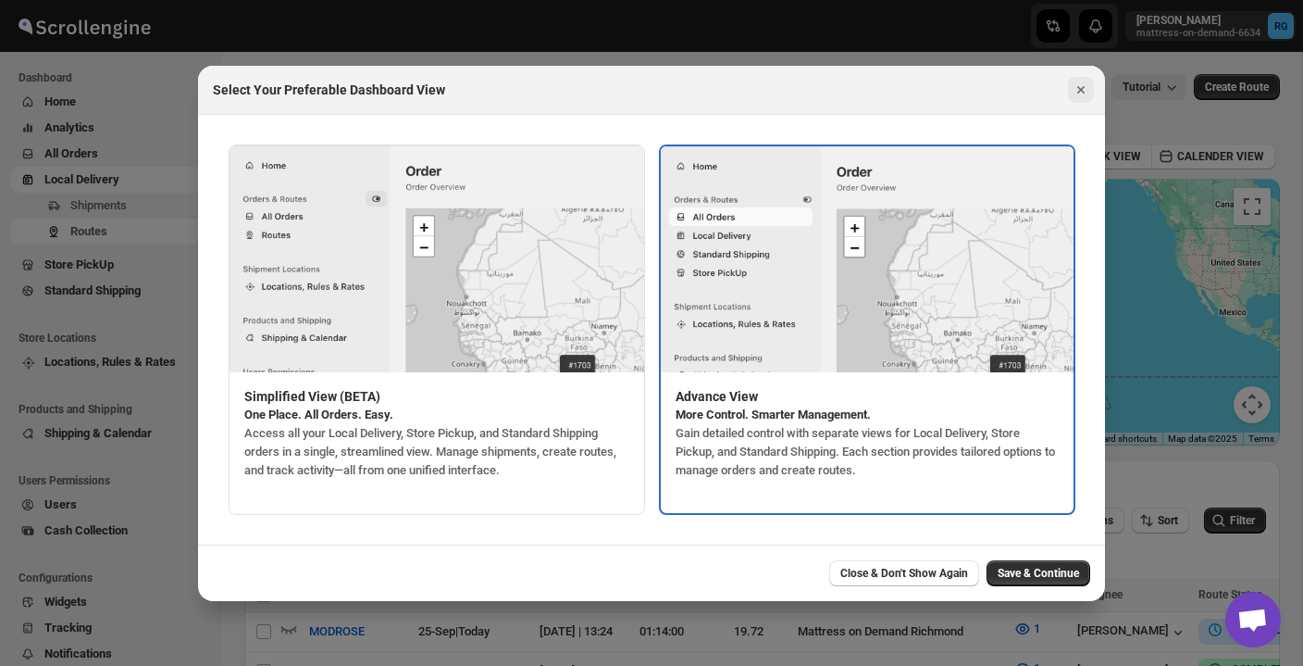
click at [1073, 87] on icon "Close" at bounding box center [1081, 90] width 19 height 19
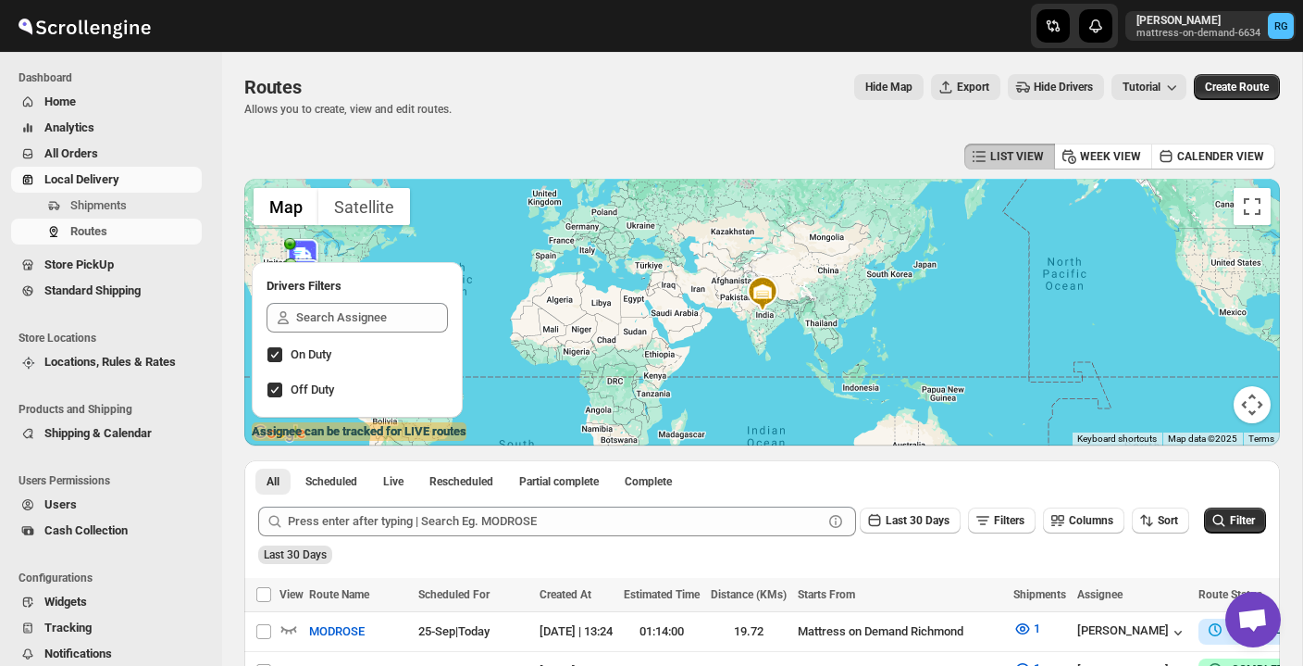
click at [695, 129] on div "Routes. This page is ready Routes Allows you to create, view and edit routes. H…" at bounding box center [762, 95] width 1036 height 87
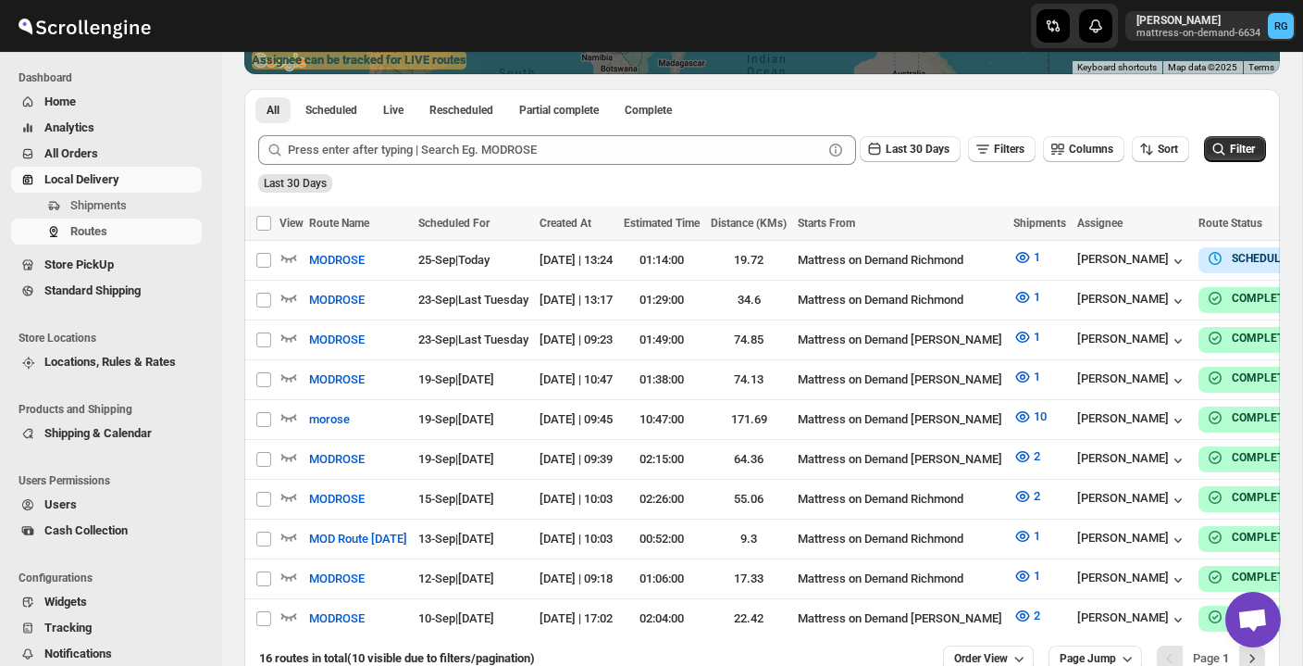
scroll to position [372, 0]
